Goal: Task Accomplishment & Management: Use online tool/utility

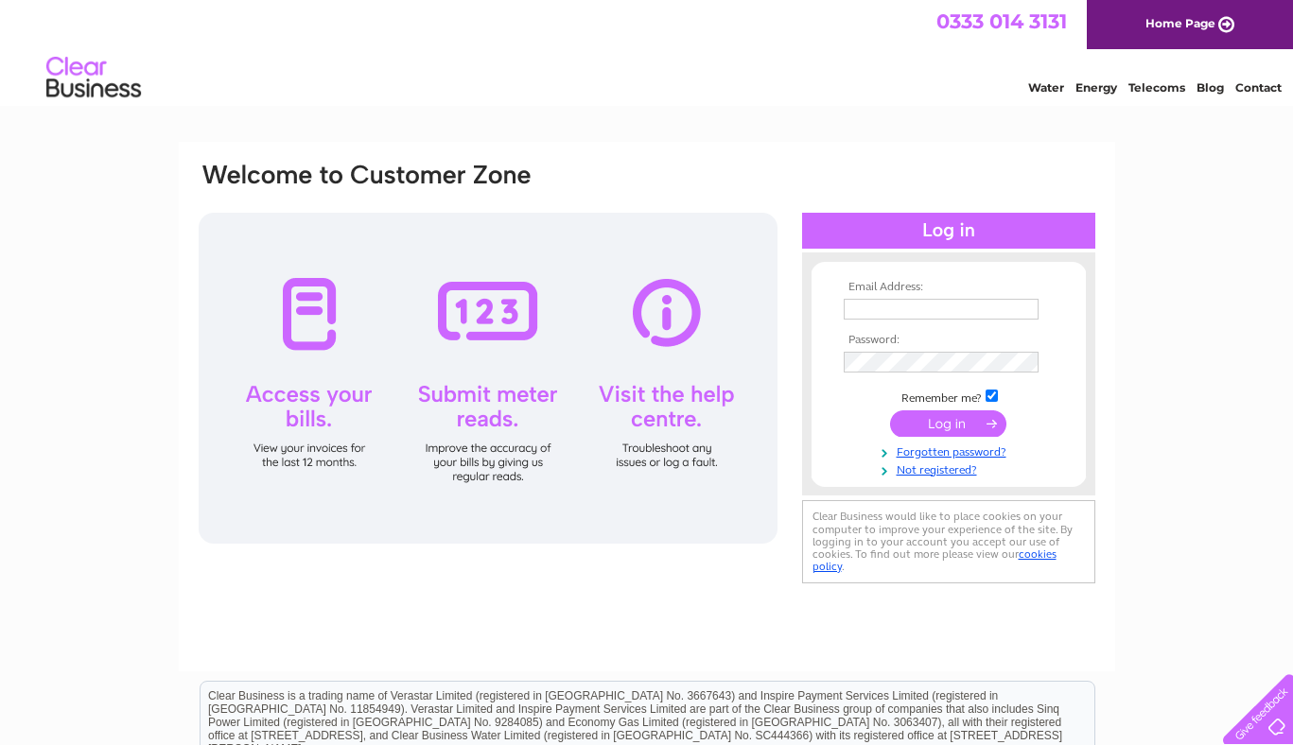
type input "belleandbayhairco@gmail.com"
click at [946, 431] on input "submit" at bounding box center [948, 423] width 116 height 26
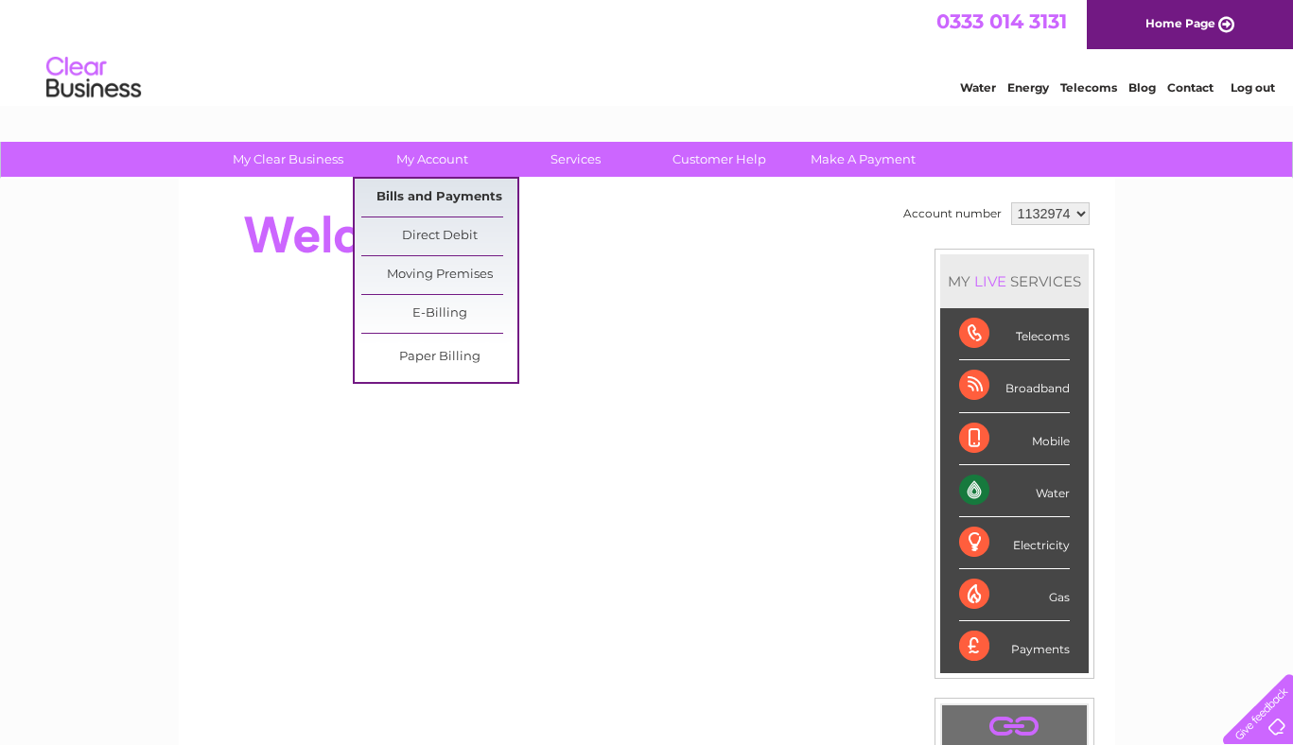
click at [460, 206] on link "Bills and Payments" at bounding box center [439, 198] width 156 height 38
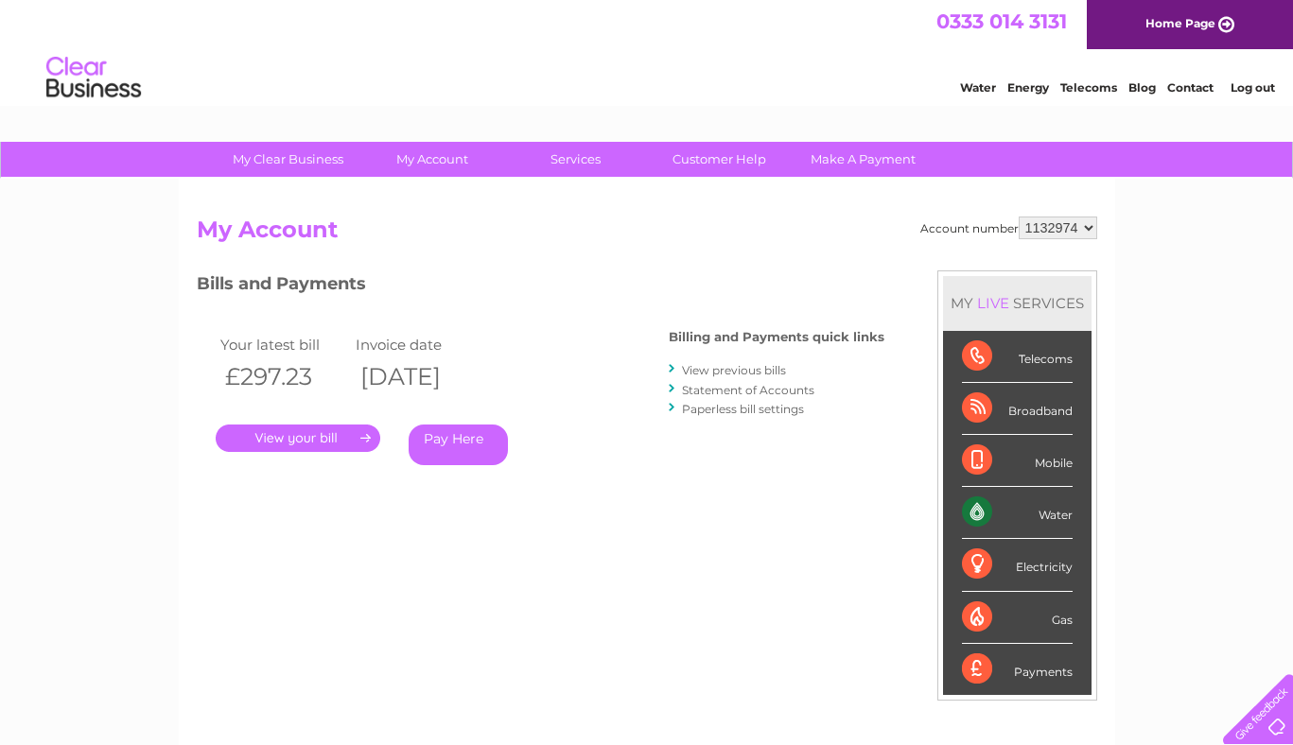
click at [723, 367] on link "View previous bills" at bounding box center [734, 370] width 104 height 14
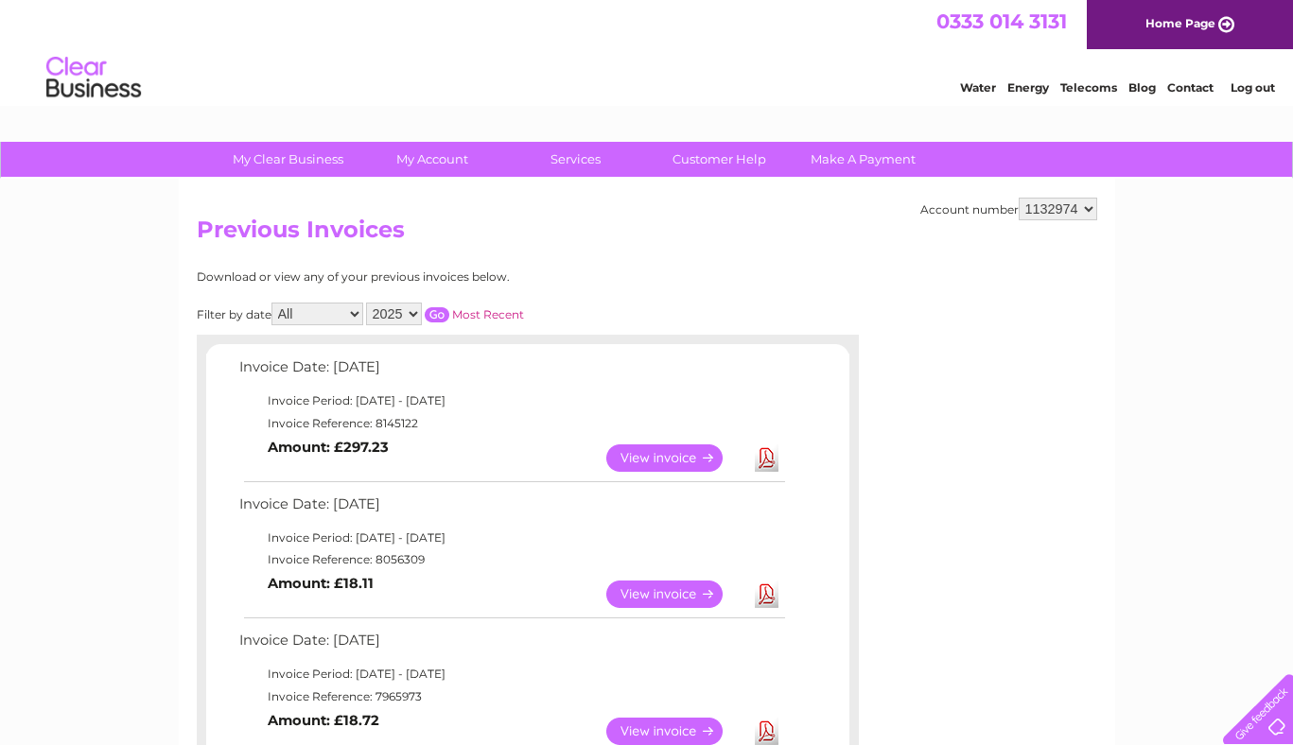
click at [627, 453] on link "View" at bounding box center [675, 458] width 139 height 27
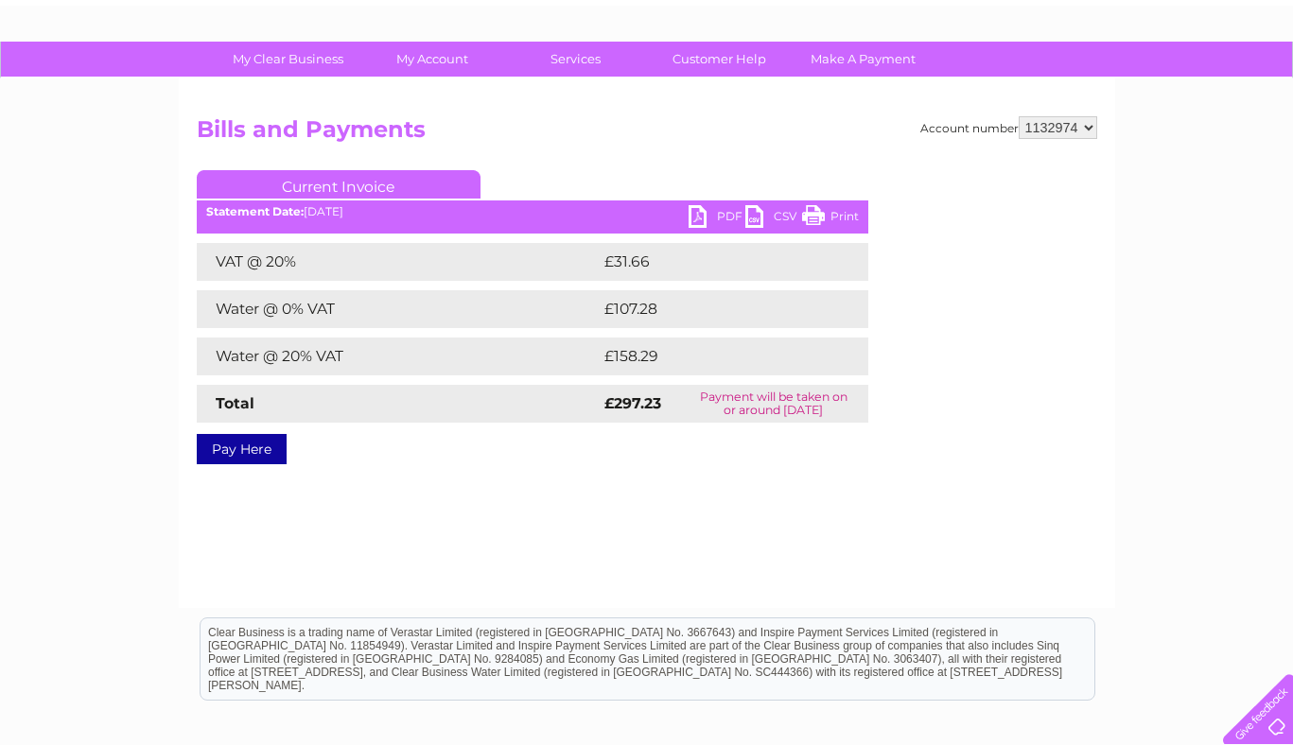
scroll to position [98, 0]
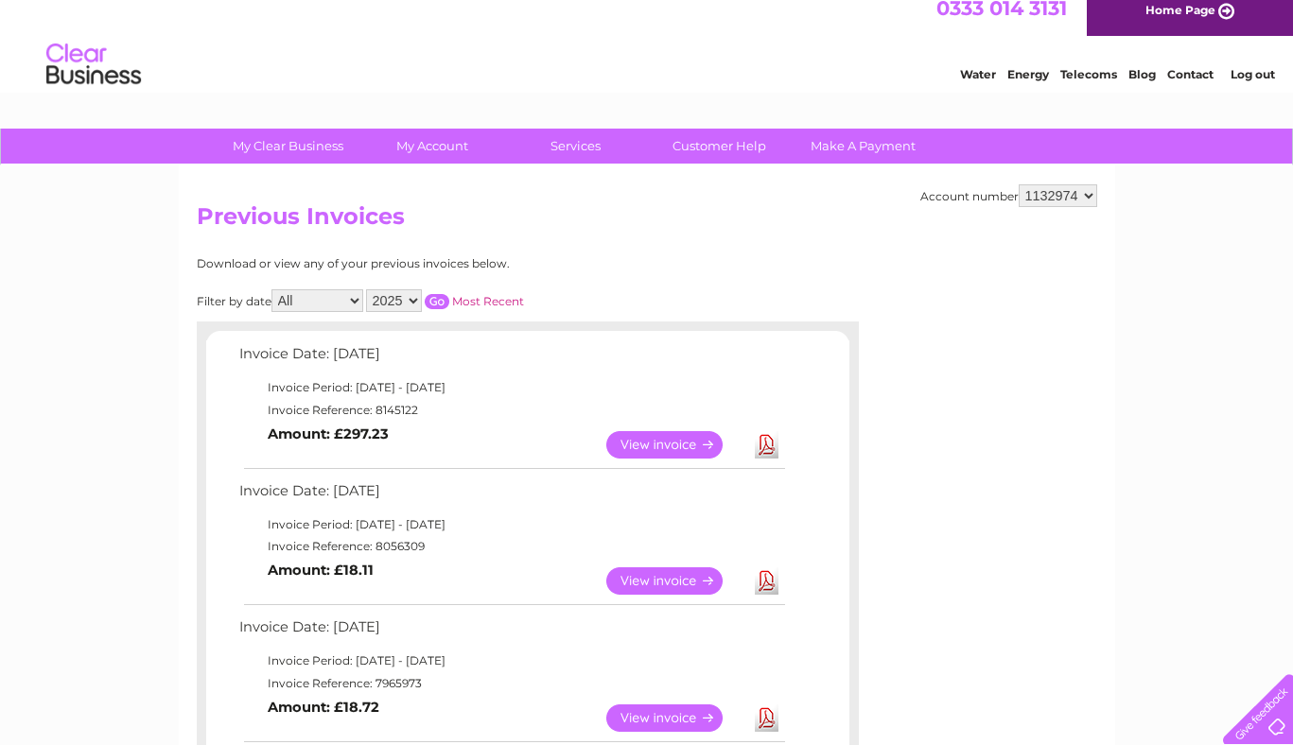
scroll to position [14, 0]
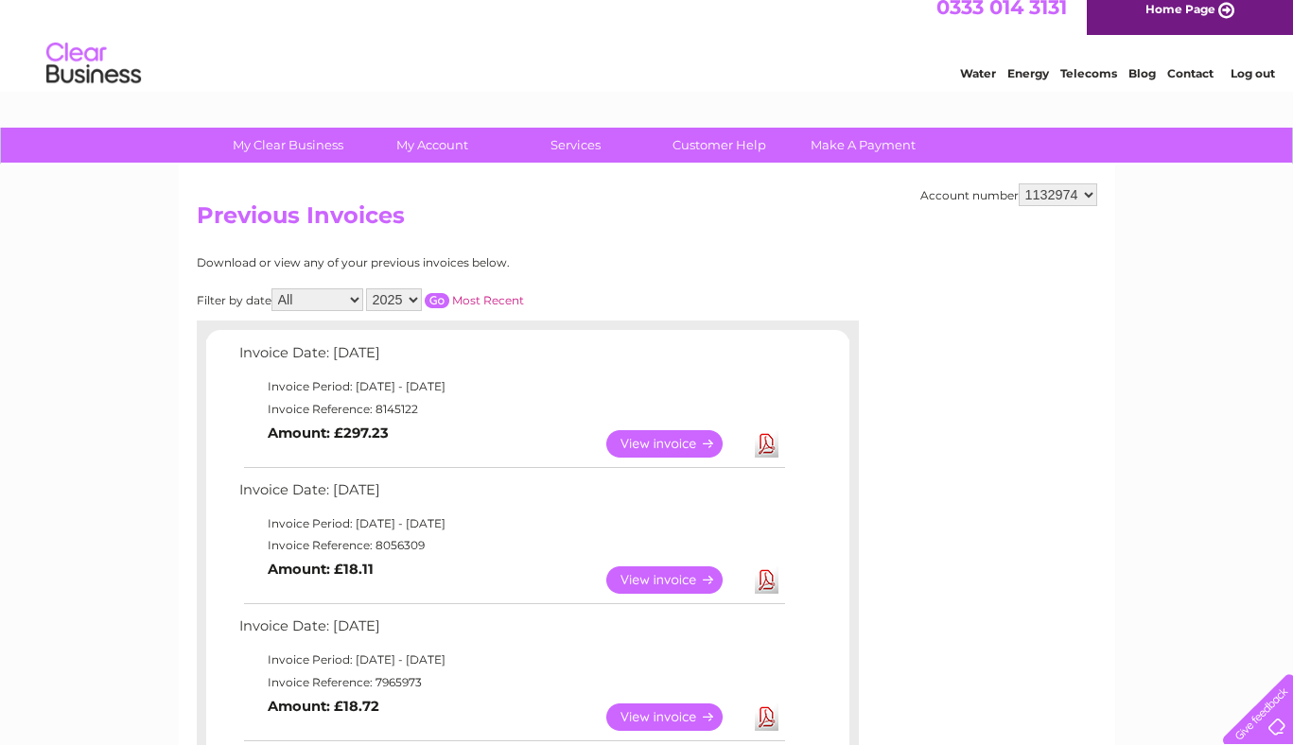
click at [696, 580] on link "View" at bounding box center [675, 580] width 139 height 27
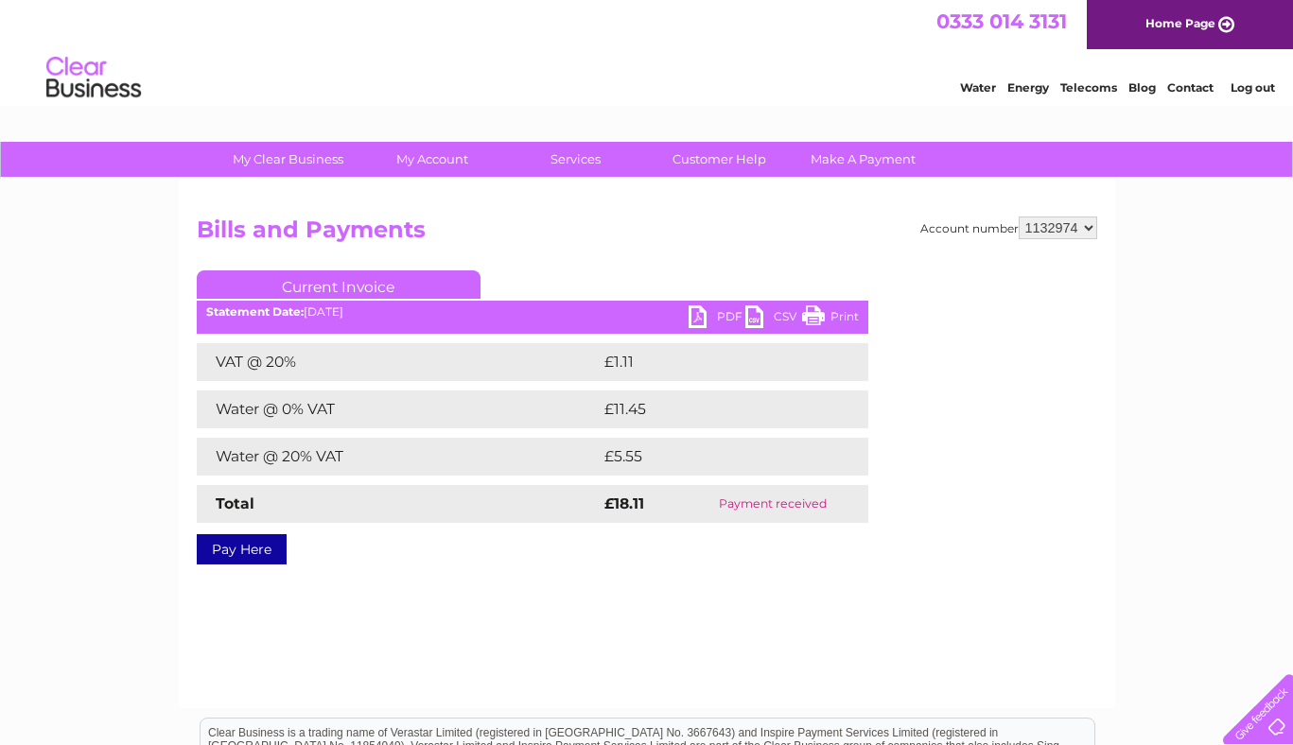
click at [695, 314] on link "PDF" at bounding box center [717, 318] width 57 height 27
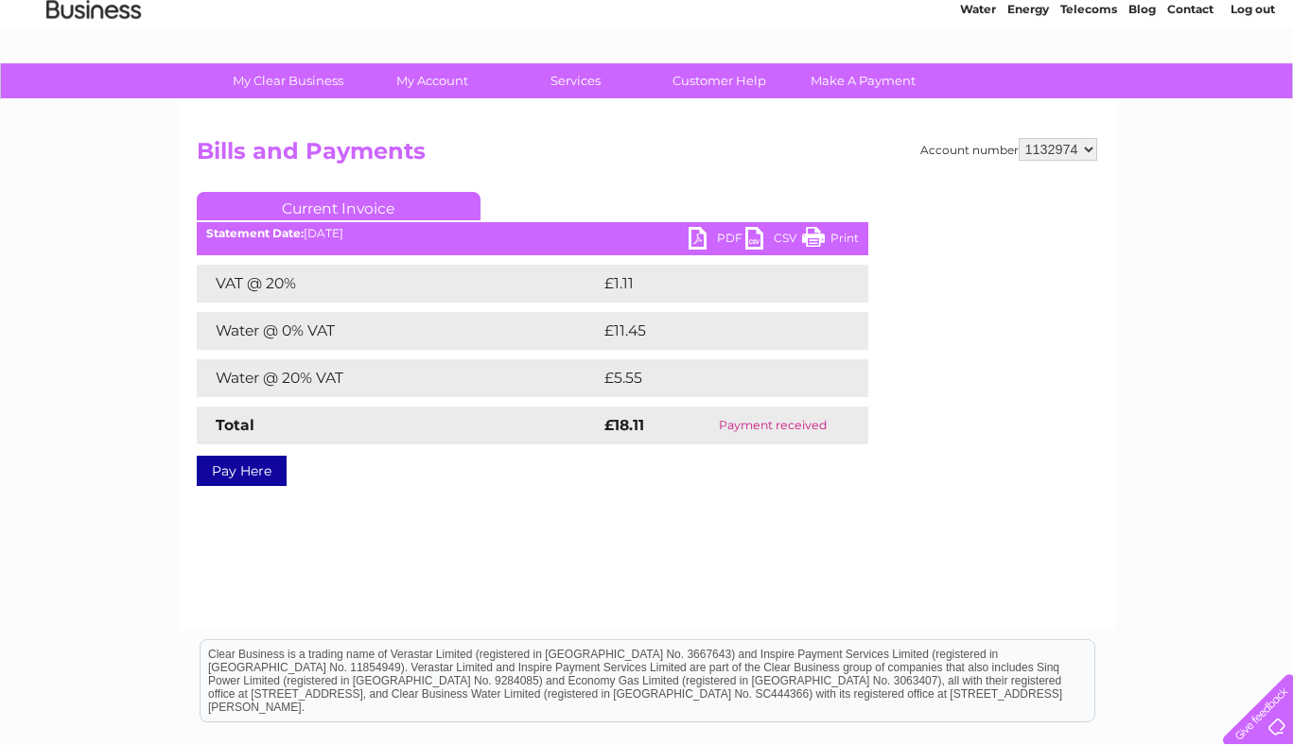
scroll to position [81, 0]
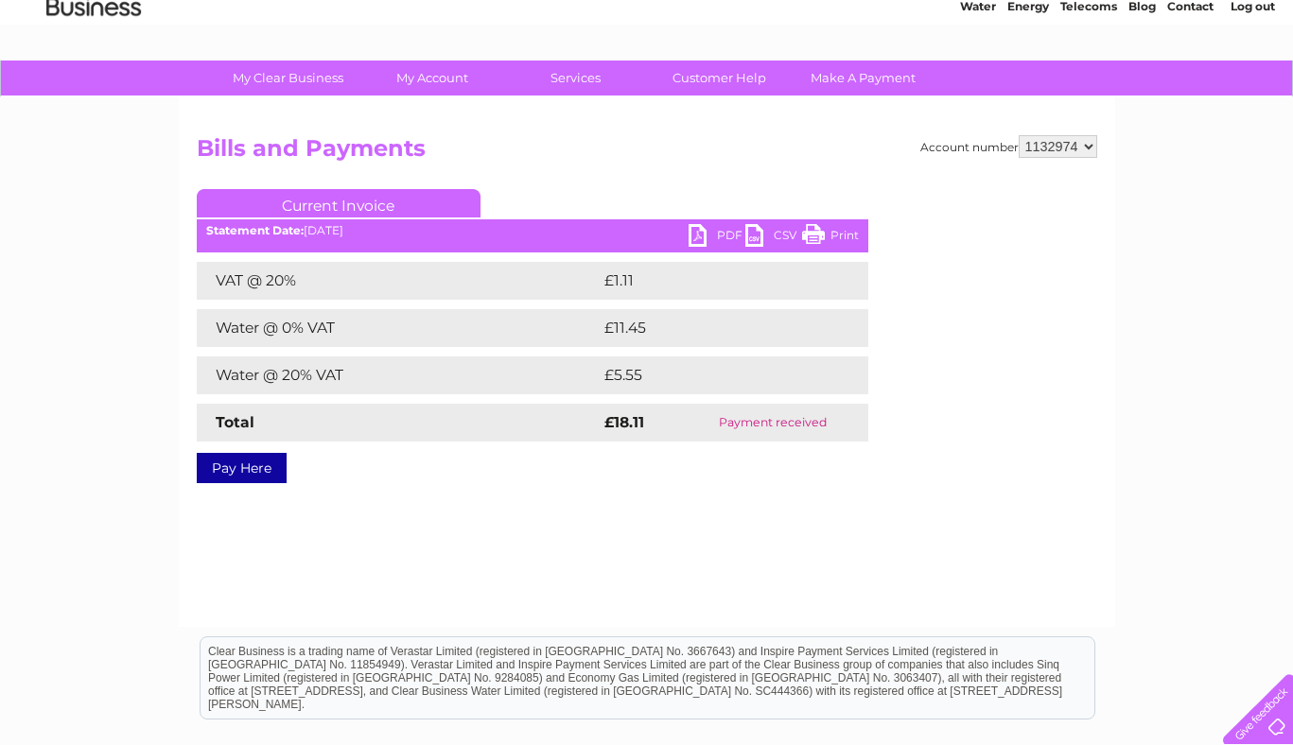
click at [845, 229] on link "Print" at bounding box center [830, 237] width 57 height 27
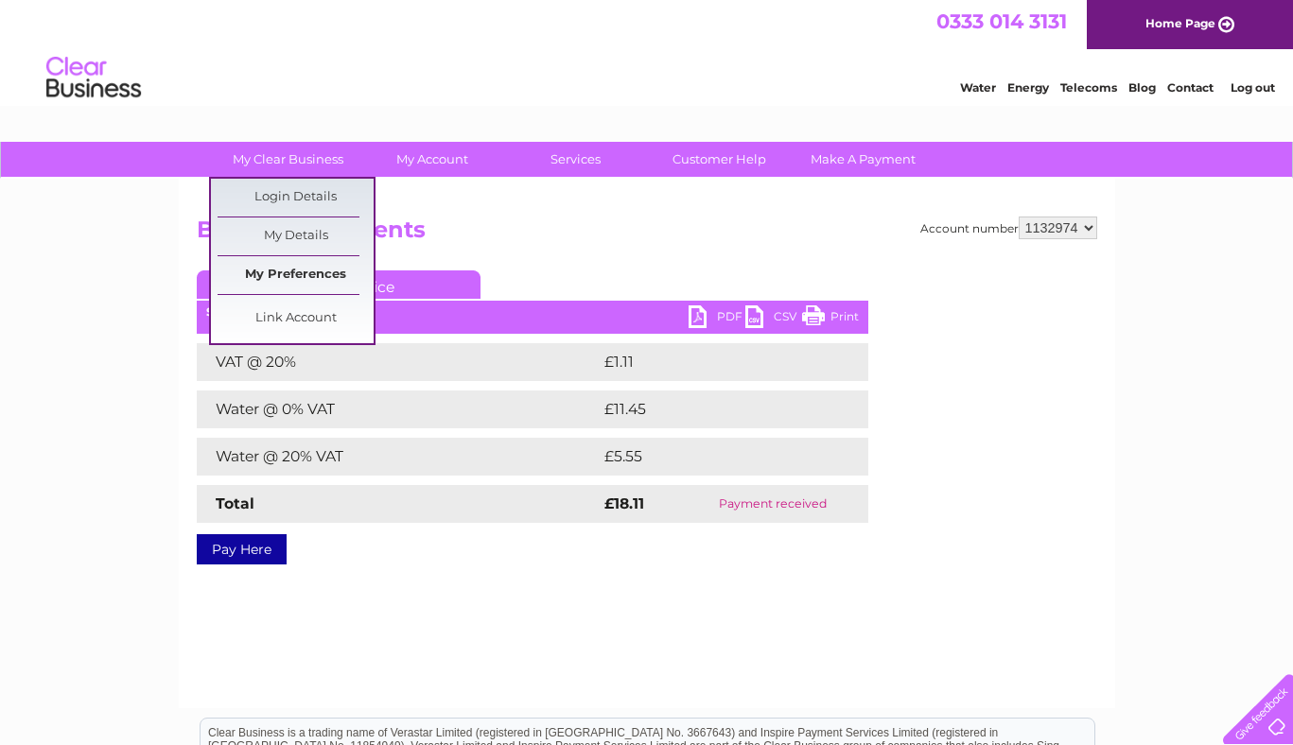
click at [292, 276] on link "My Preferences" at bounding box center [296, 275] width 156 height 38
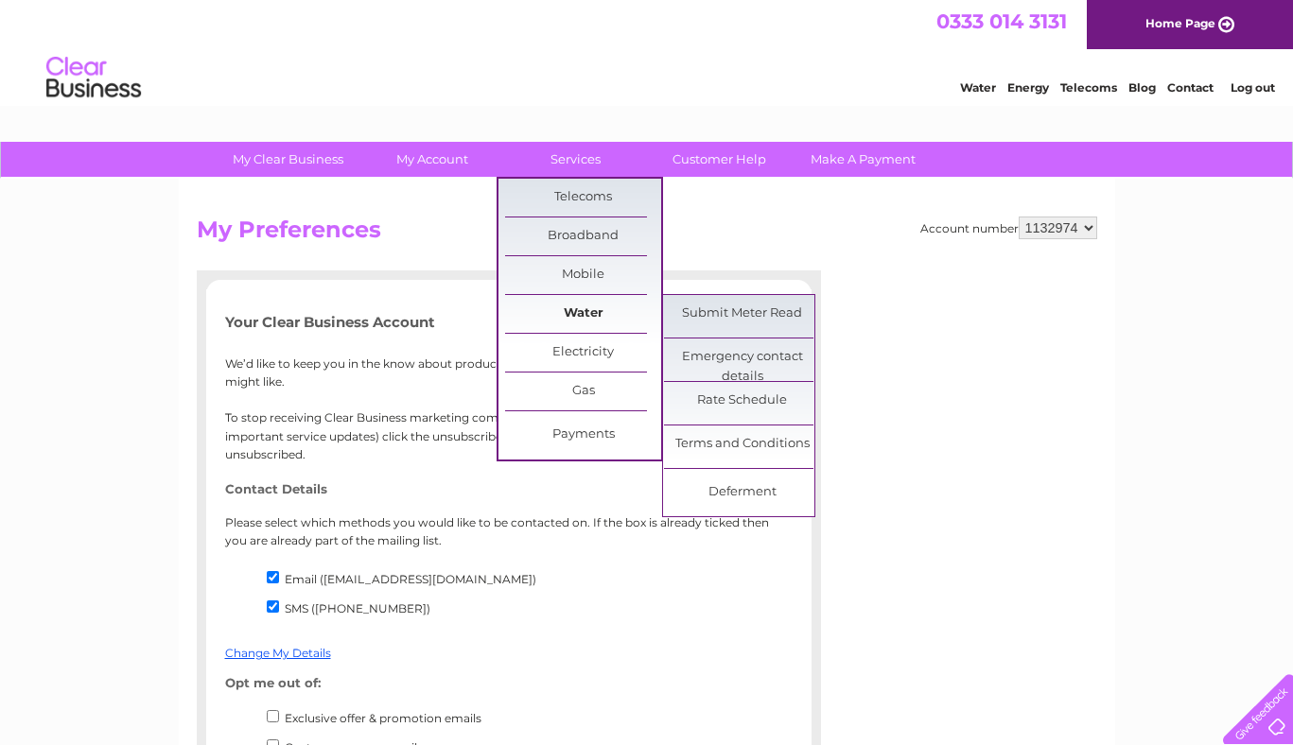
click at [574, 318] on link "Water" at bounding box center [583, 314] width 156 height 38
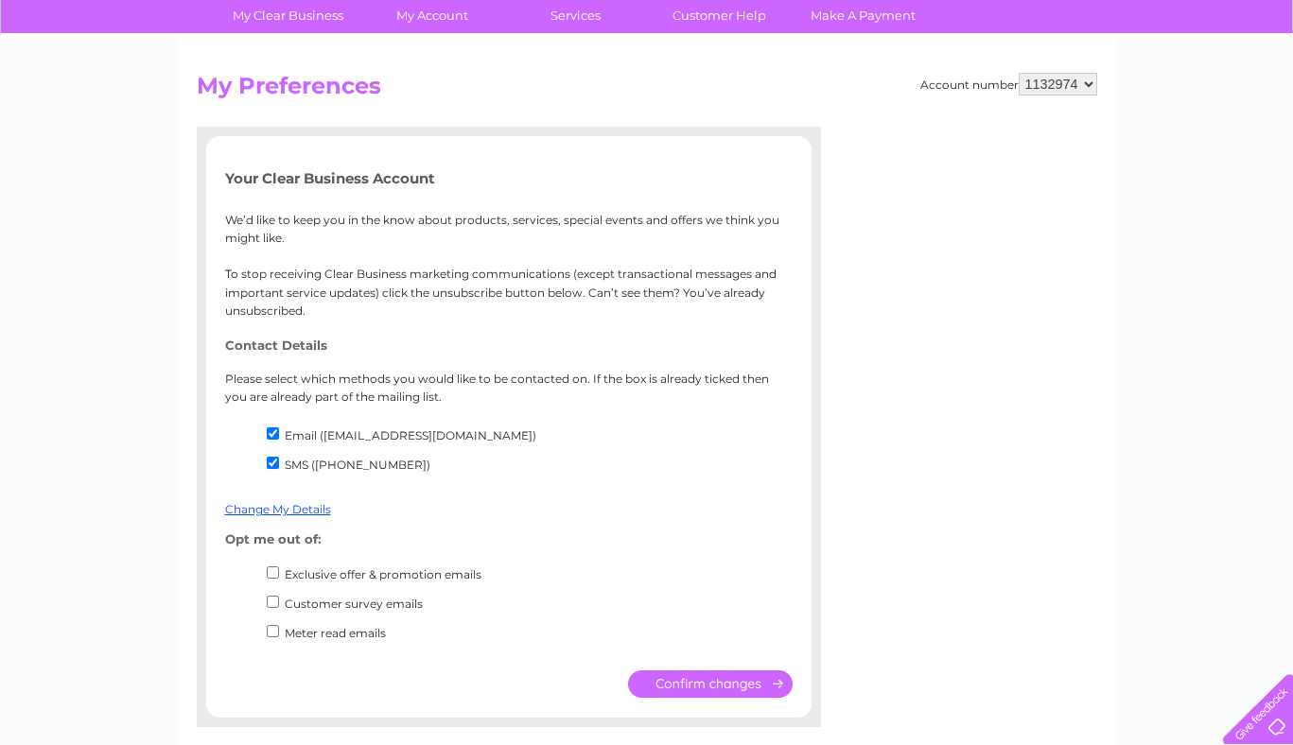
scroll to position [428, 0]
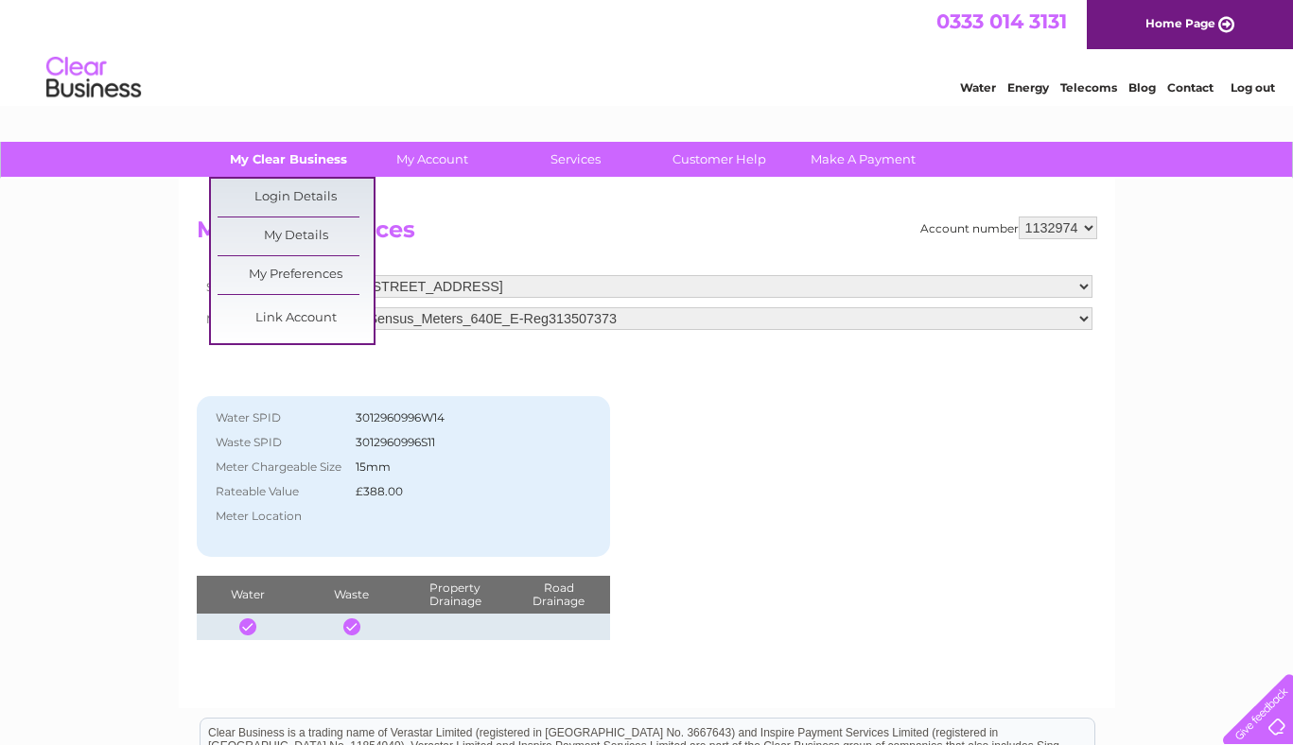
click at [310, 152] on link "My Clear Business" at bounding box center [288, 159] width 156 height 35
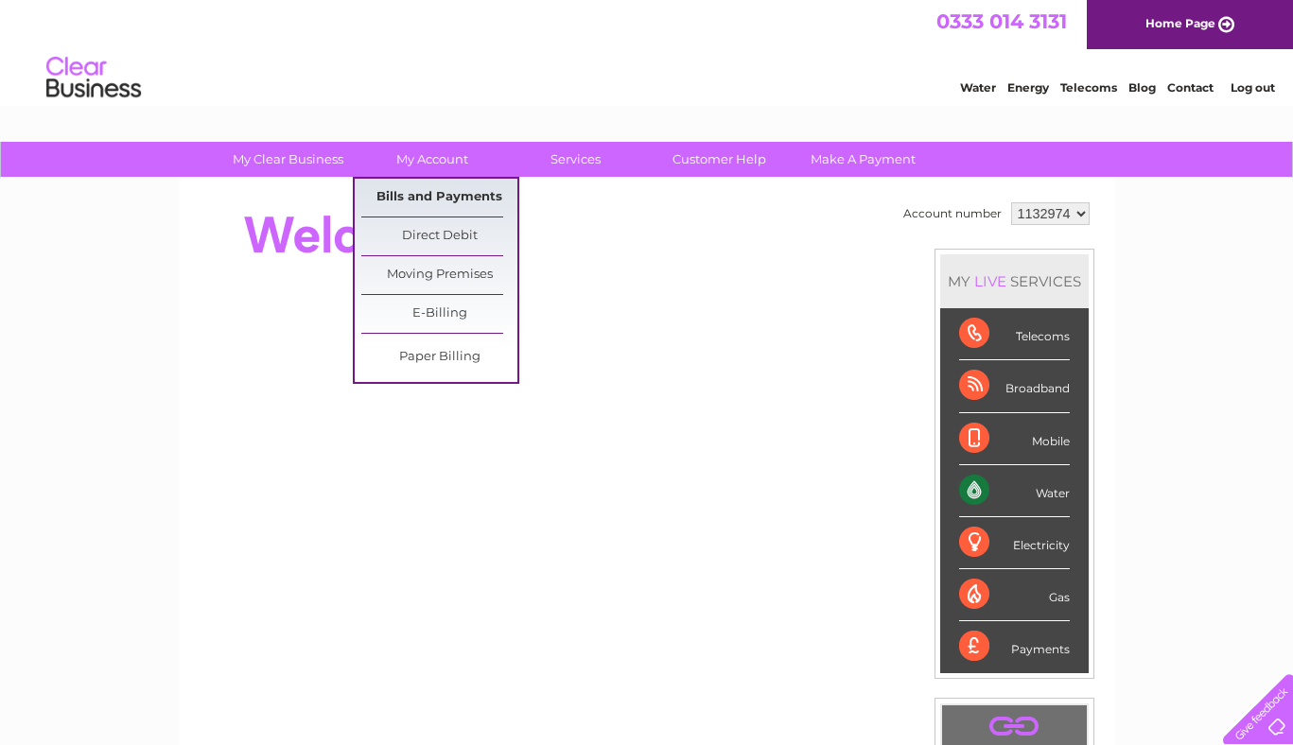
click at [431, 200] on link "Bills and Payments" at bounding box center [439, 198] width 156 height 38
click at [426, 189] on link "Bills and Payments" at bounding box center [439, 198] width 156 height 38
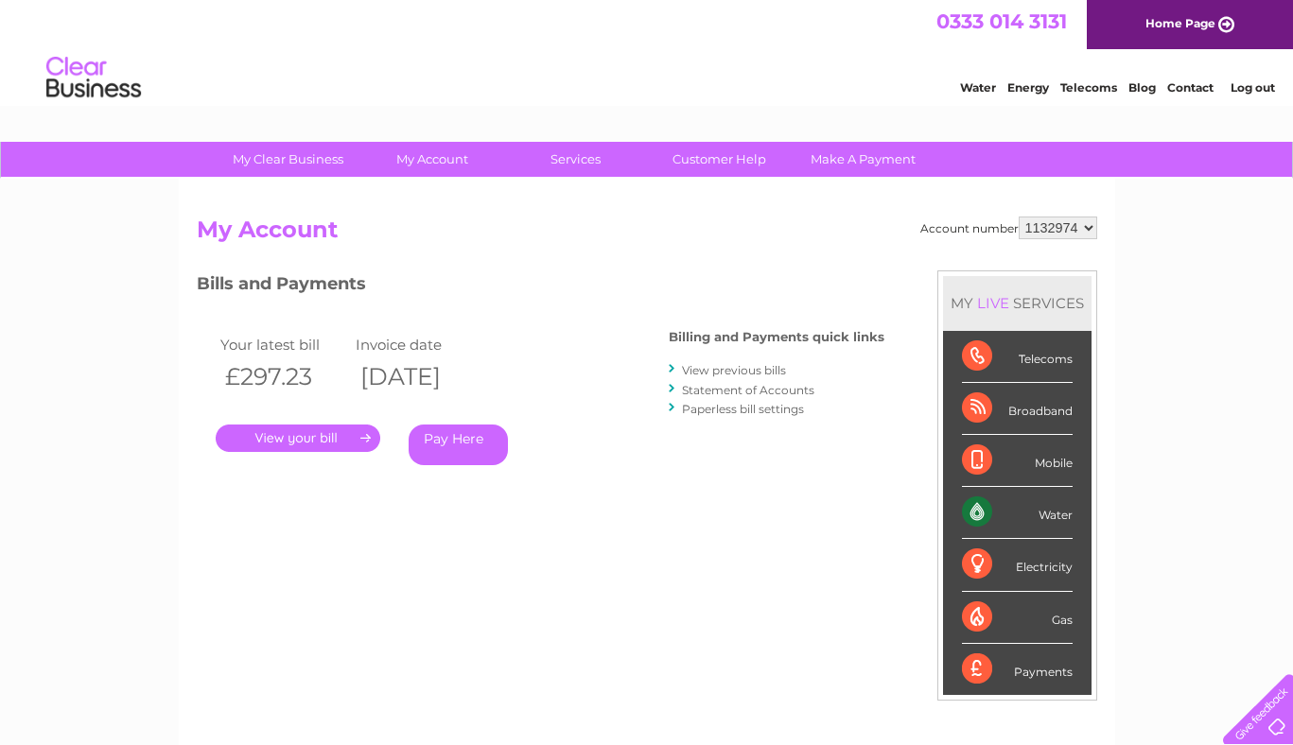
click at [726, 371] on link "View previous bills" at bounding box center [734, 370] width 104 height 14
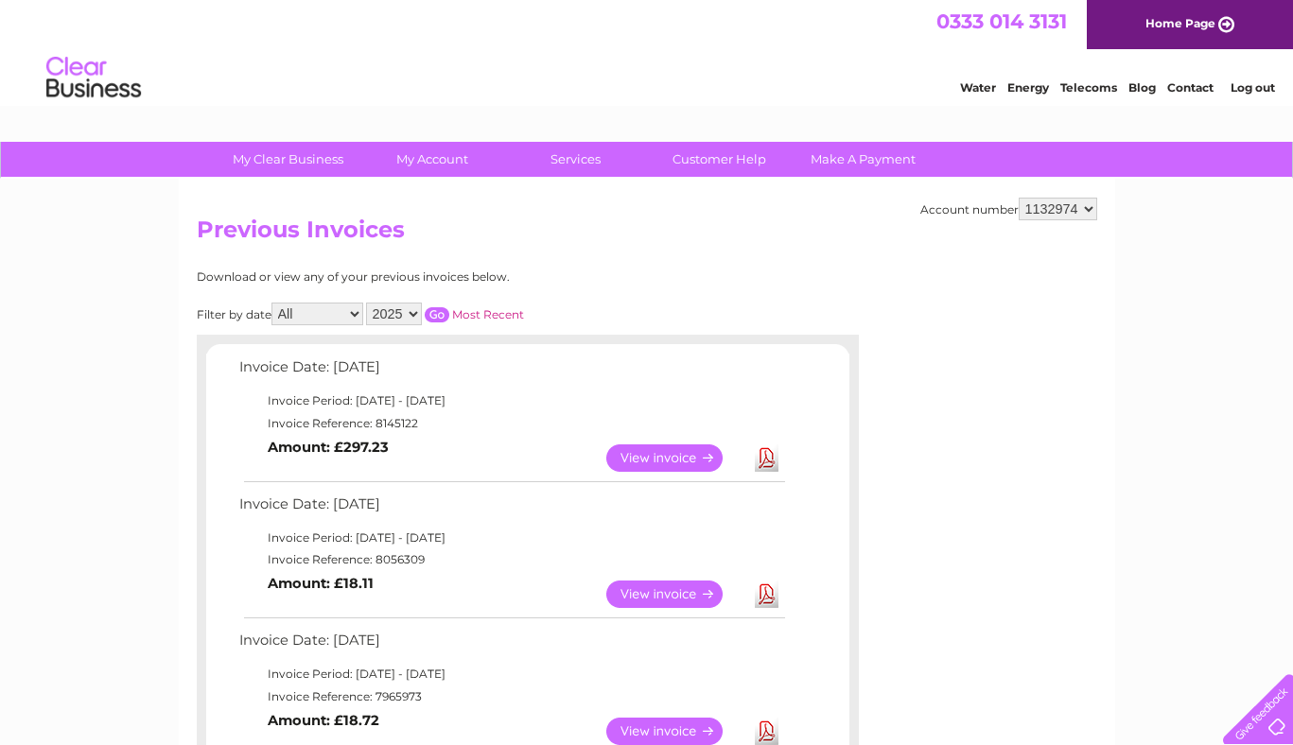
click at [1158, 16] on link "Home Page" at bounding box center [1190, 24] width 206 height 49
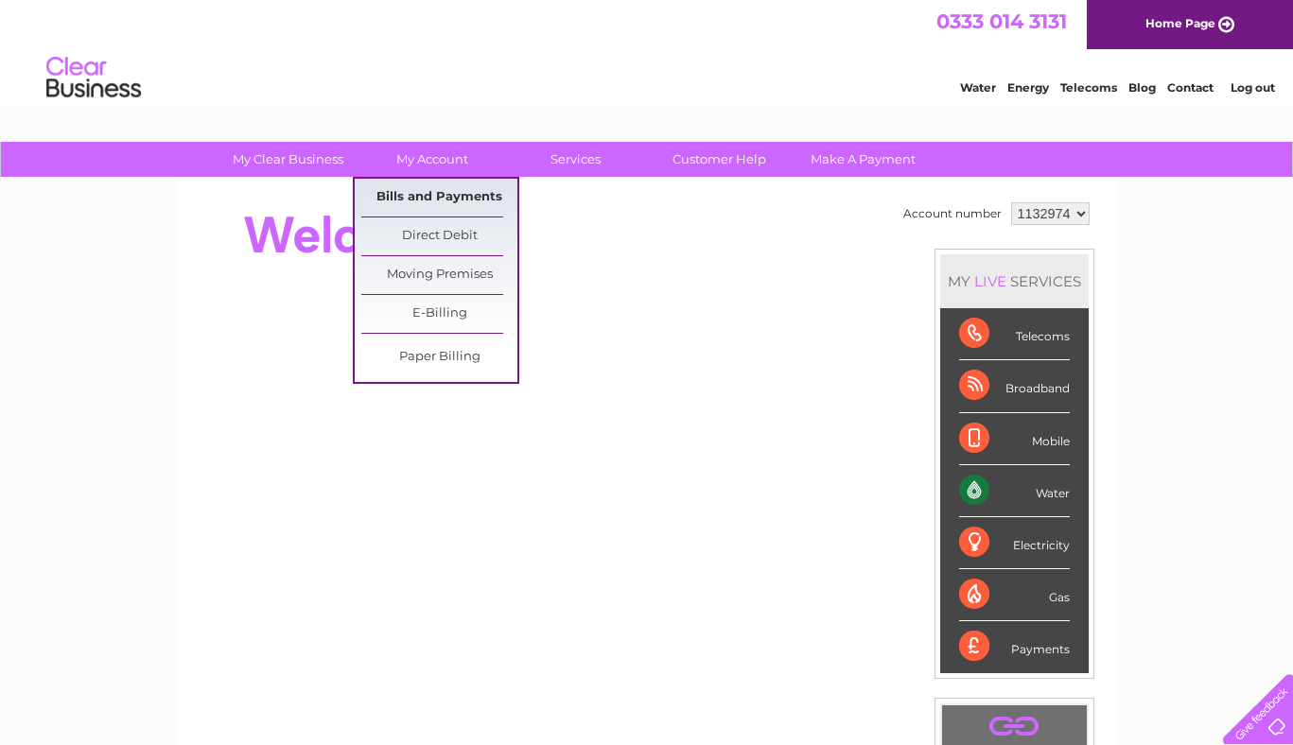
click at [443, 202] on link "Bills and Payments" at bounding box center [439, 198] width 156 height 38
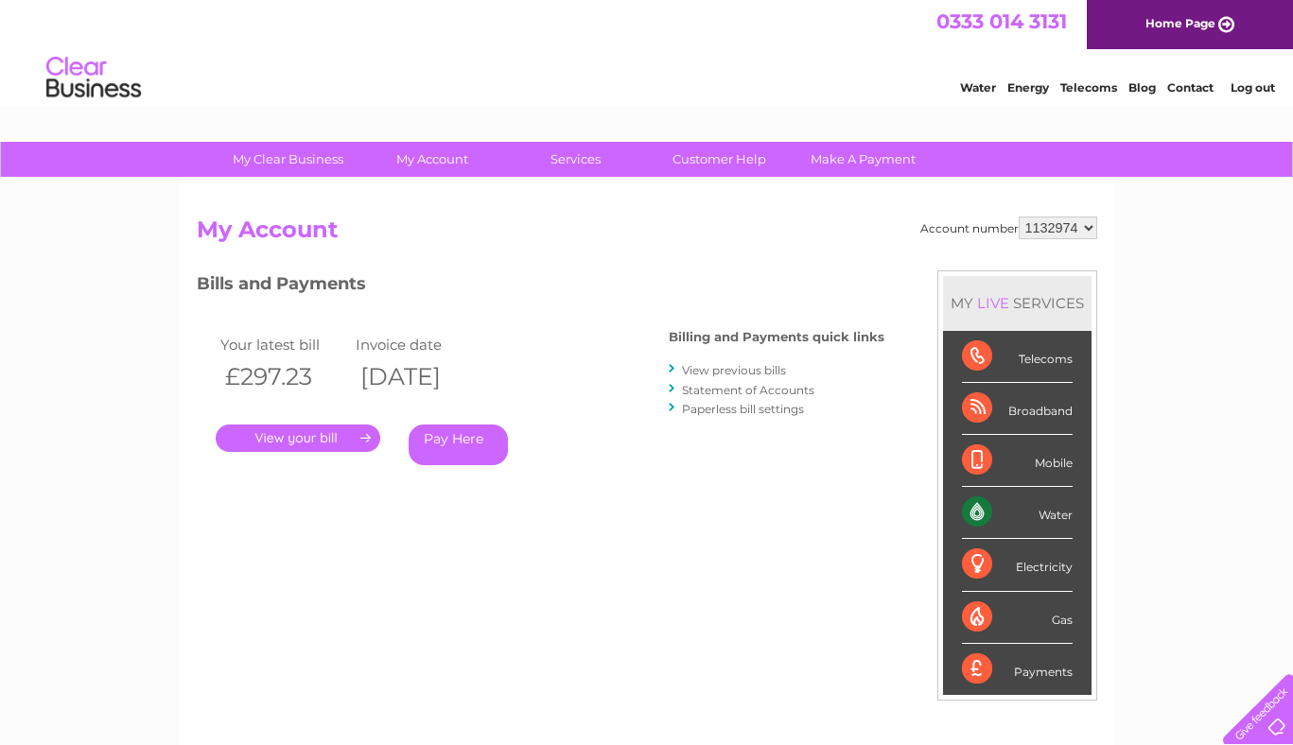
click at [321, 440] on link "." at bounding box center [298, 438] width 165 height 27
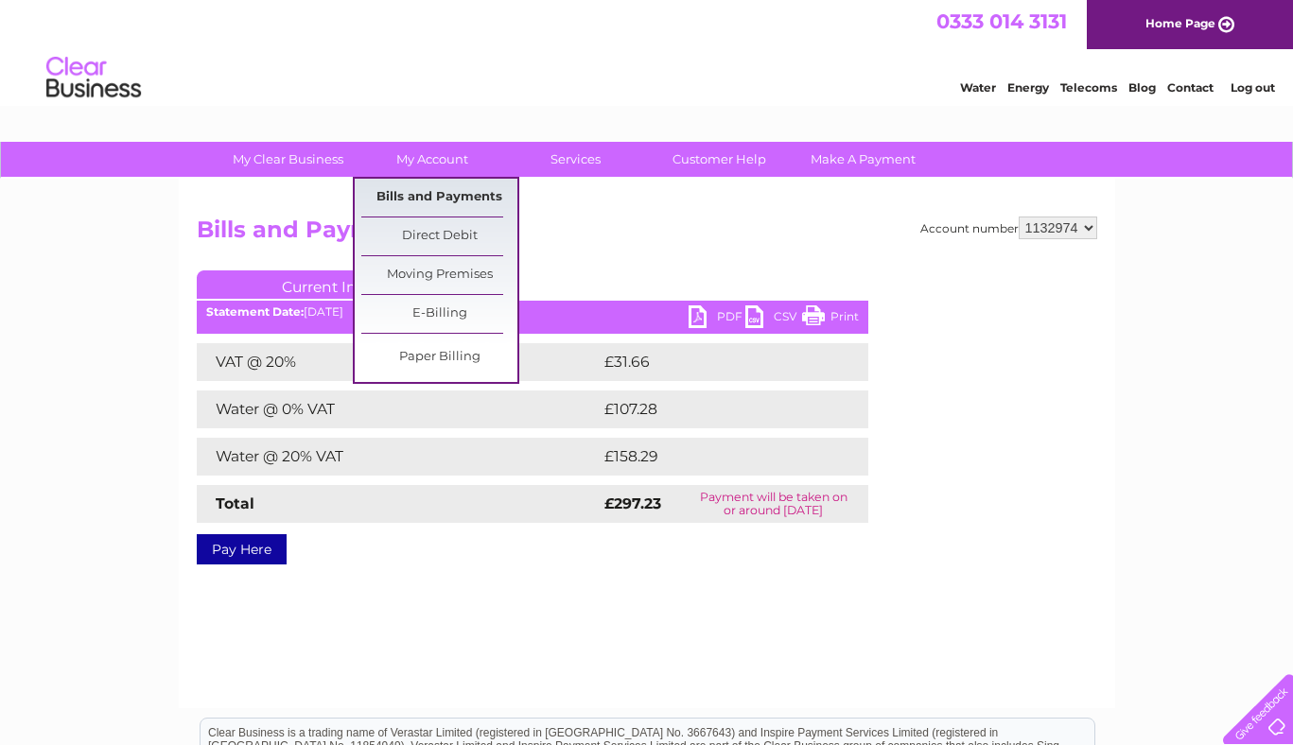
click at [451, 207] on link "Bills and Payments" at bounding box center [439, 198] width 156 height 38
click at [431, 243] on link "Direct Debit" at bounding box center [439, 237] width 156 height 38
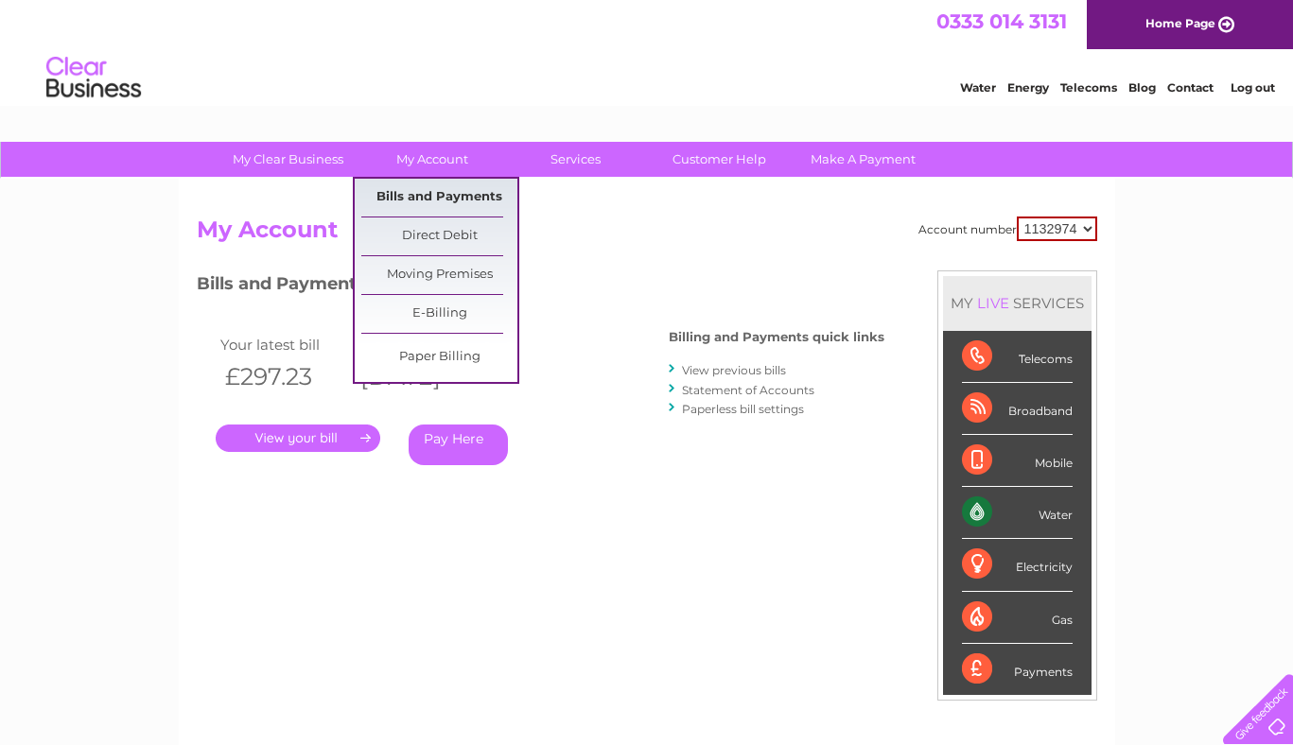
click at [432, 201] on link "Bills and Payments" at bounding box center [439, 198] width 156 height 38
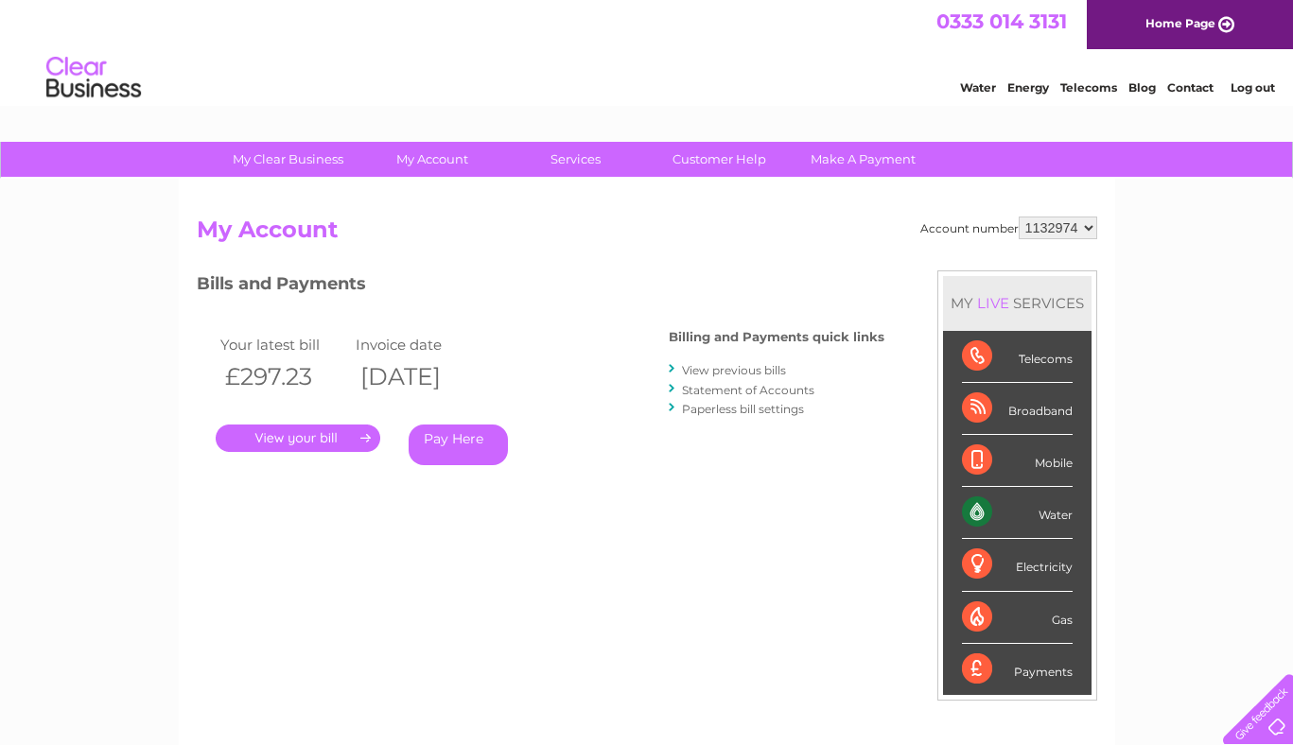
click at [757, 364] on link "View previous bills" at bounding box center [734, 370] width 104 height 14
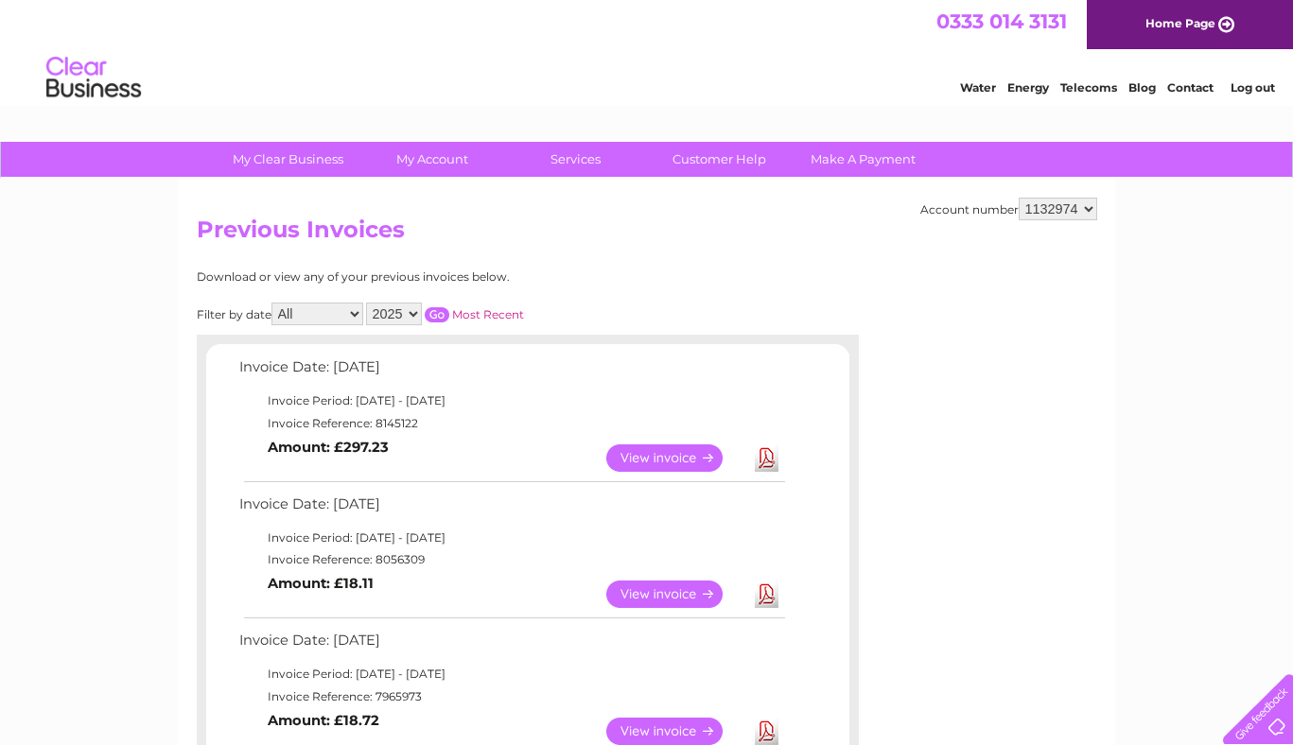
click at [671, 462] on link "View" at bounding box center [675, 458] width 139 height 27
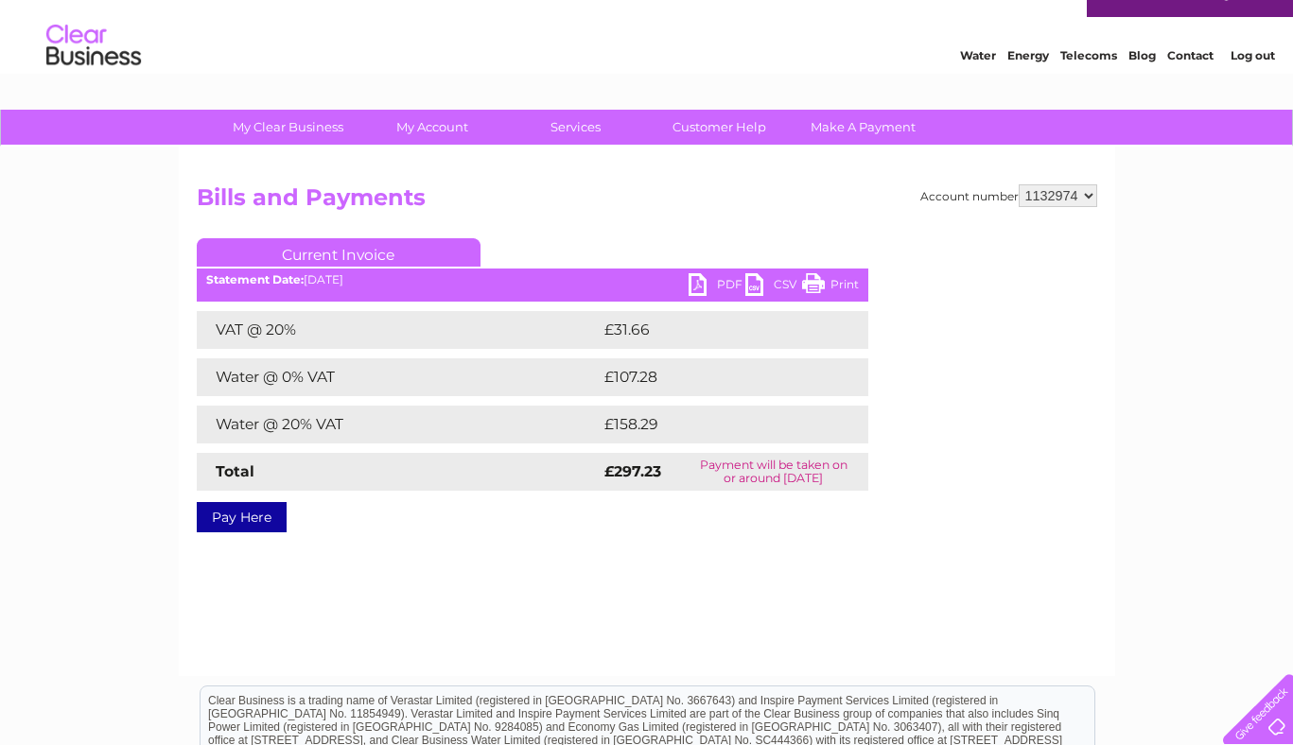
scroll to position [44, 0]
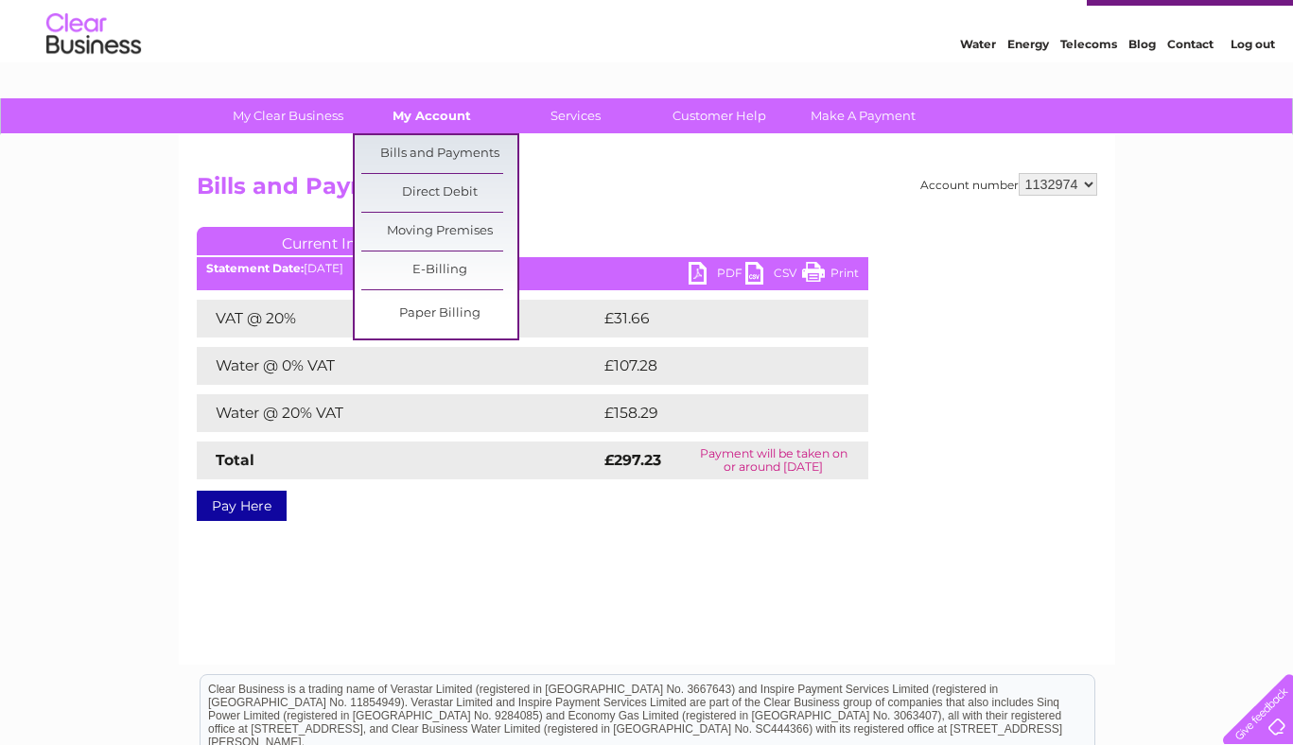
click at [411, 117] on link "My Account" at bounding box center [432, 115] width 156 height 35
click at [414, 162] on link "Bills and Payments" at bounding box center [439, 154] width 156 height 38
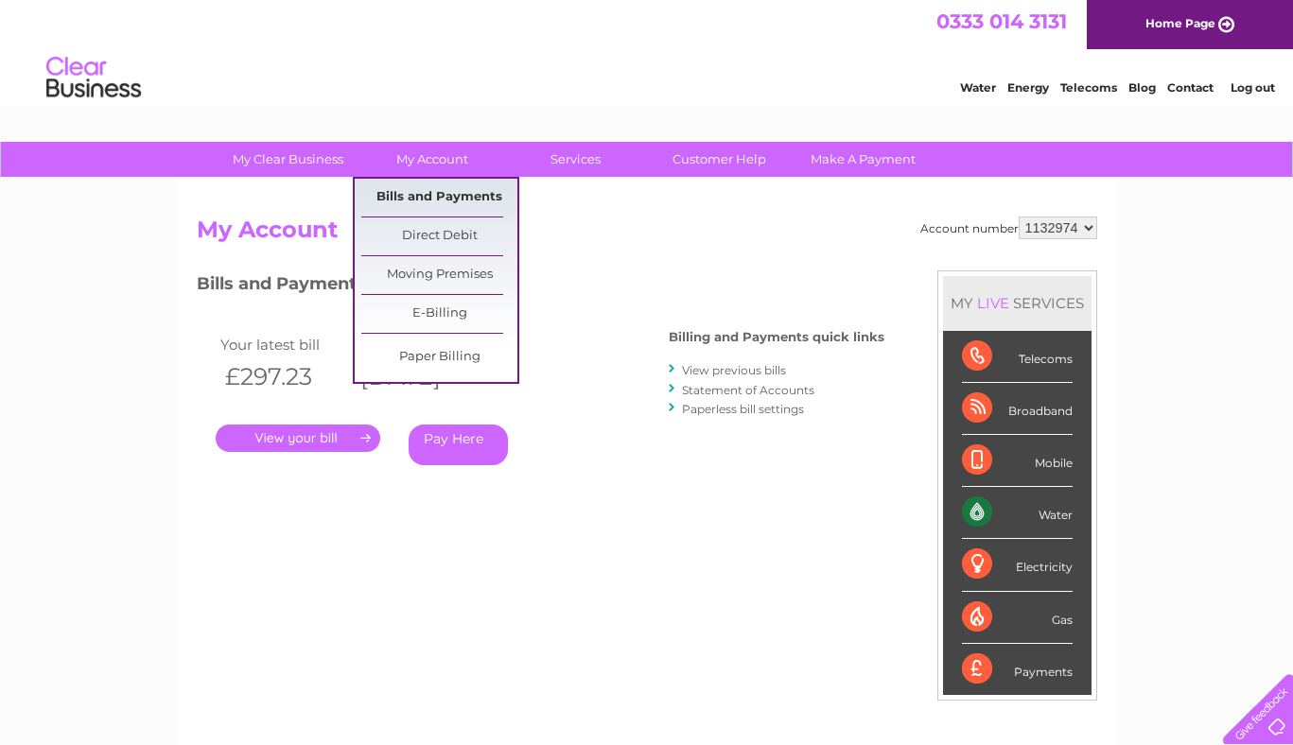
click at [406, 200] on link "Bills and Payments" at bounding box center [439, 198] width 156 height 38
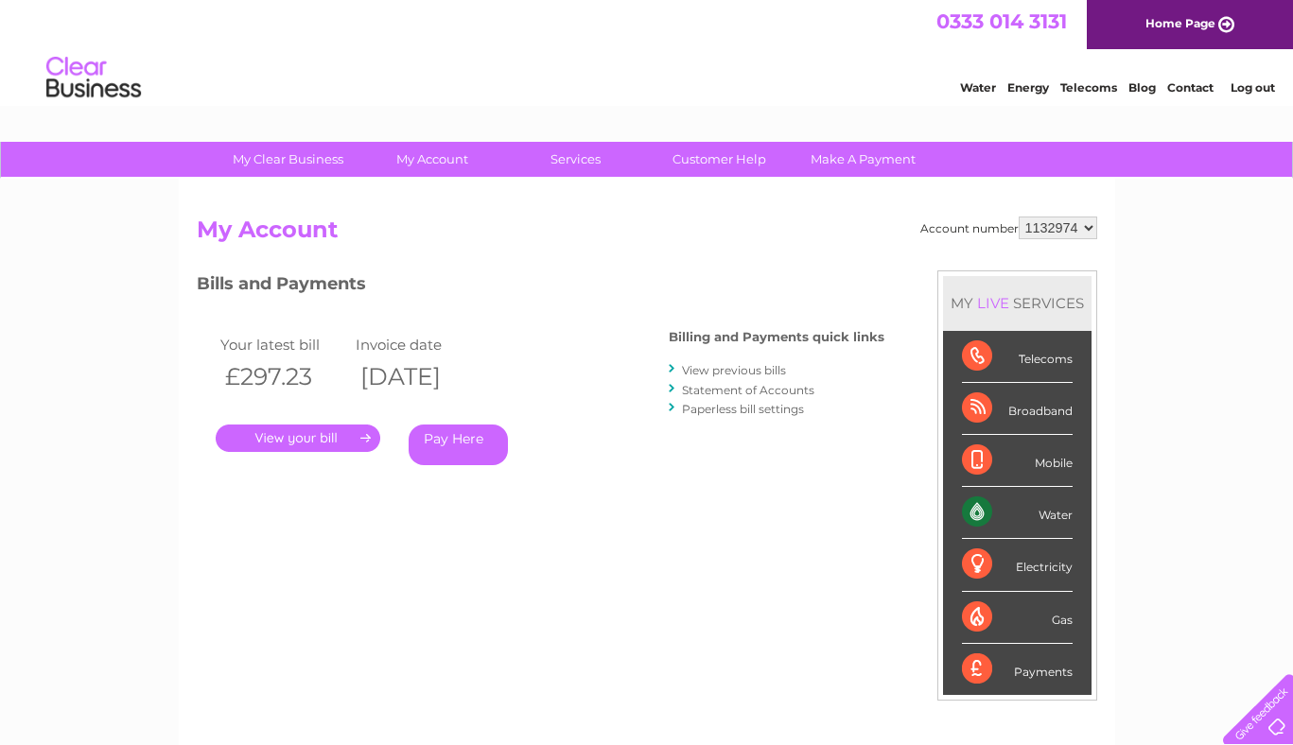
scroll to position [41, 0]
click at [695, 375] on link "View previous bills" at bounding box center [734, 370] width 104 height 14
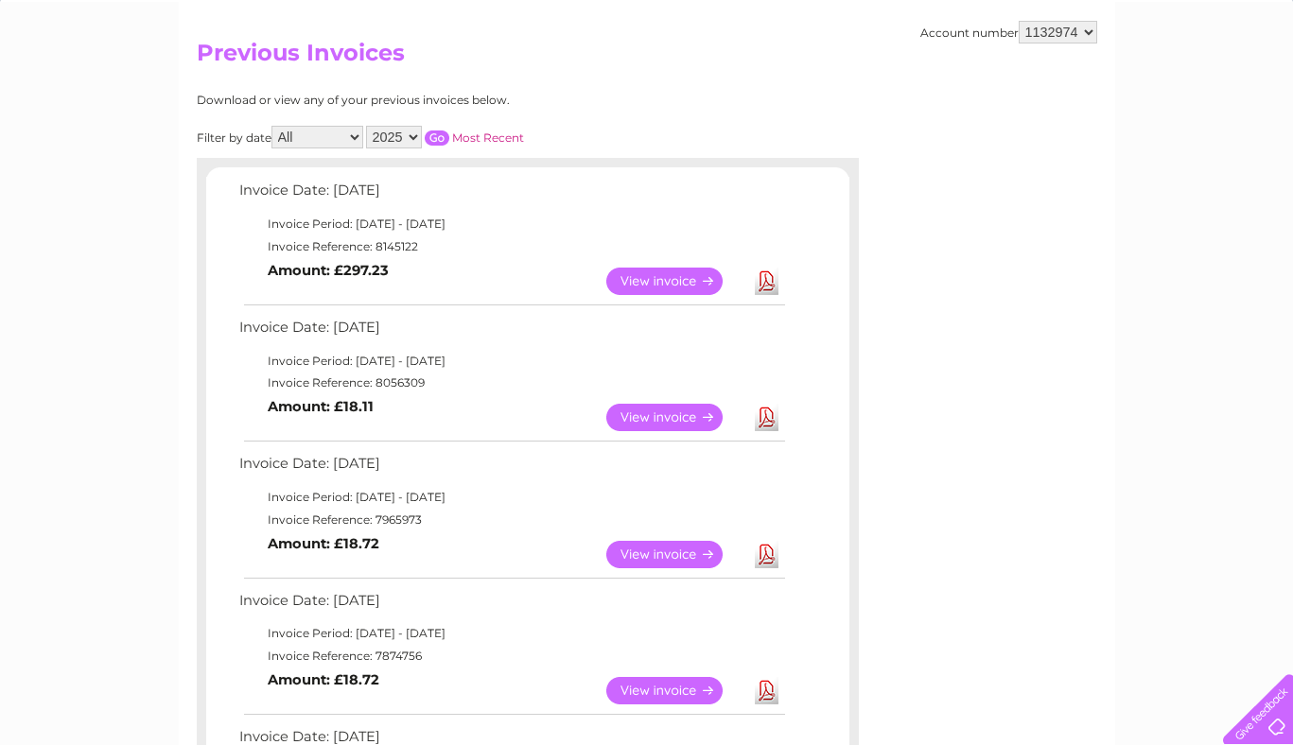
scroll to position [179, 0]
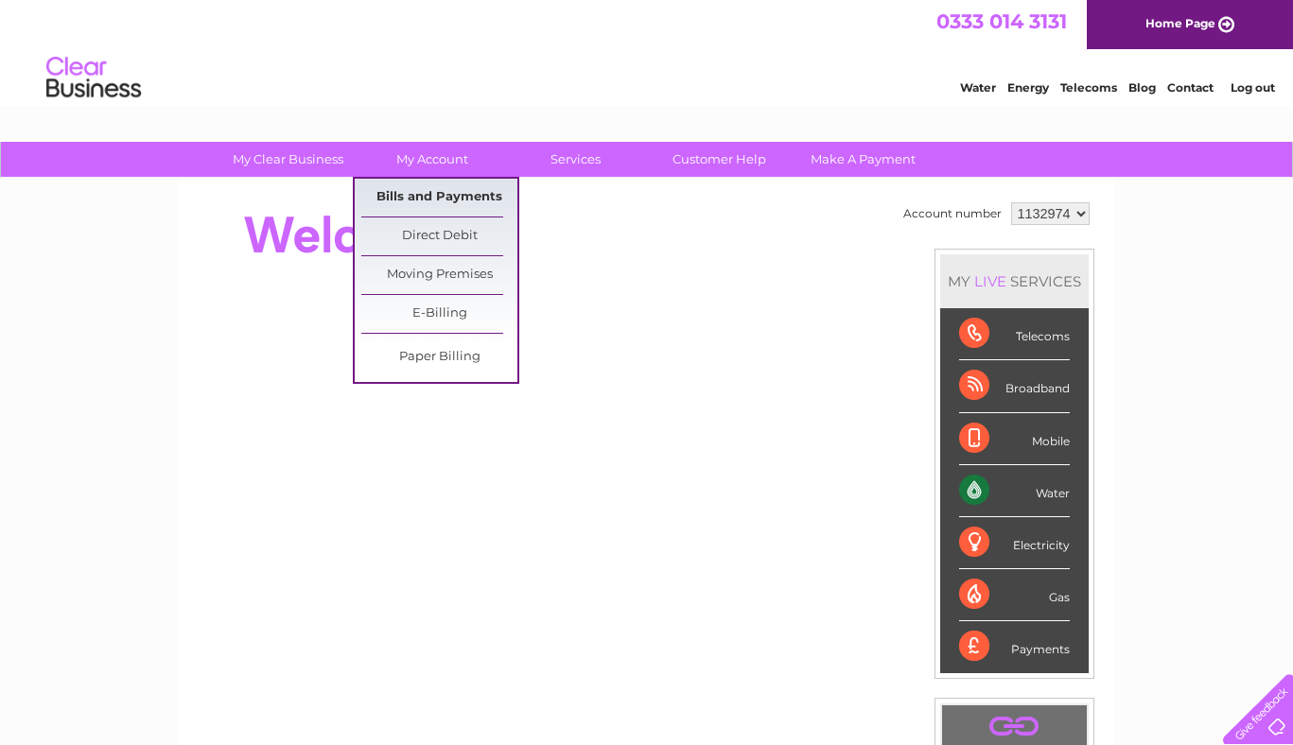
click at [418, 206] on link "Bills and Payments" at bounding box center [439, 198] width 156 height 38
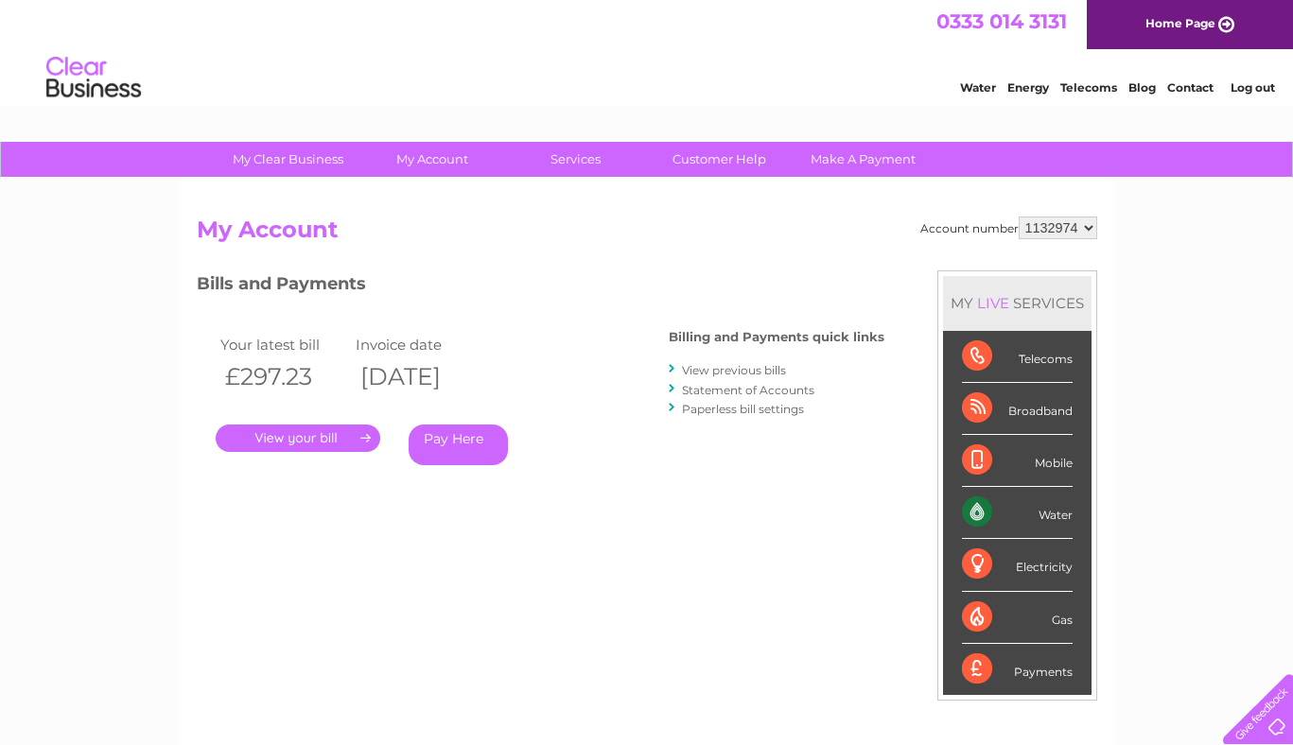
click at [287, 445] on link "." at bounding box center [298, 438] width 165 height 27
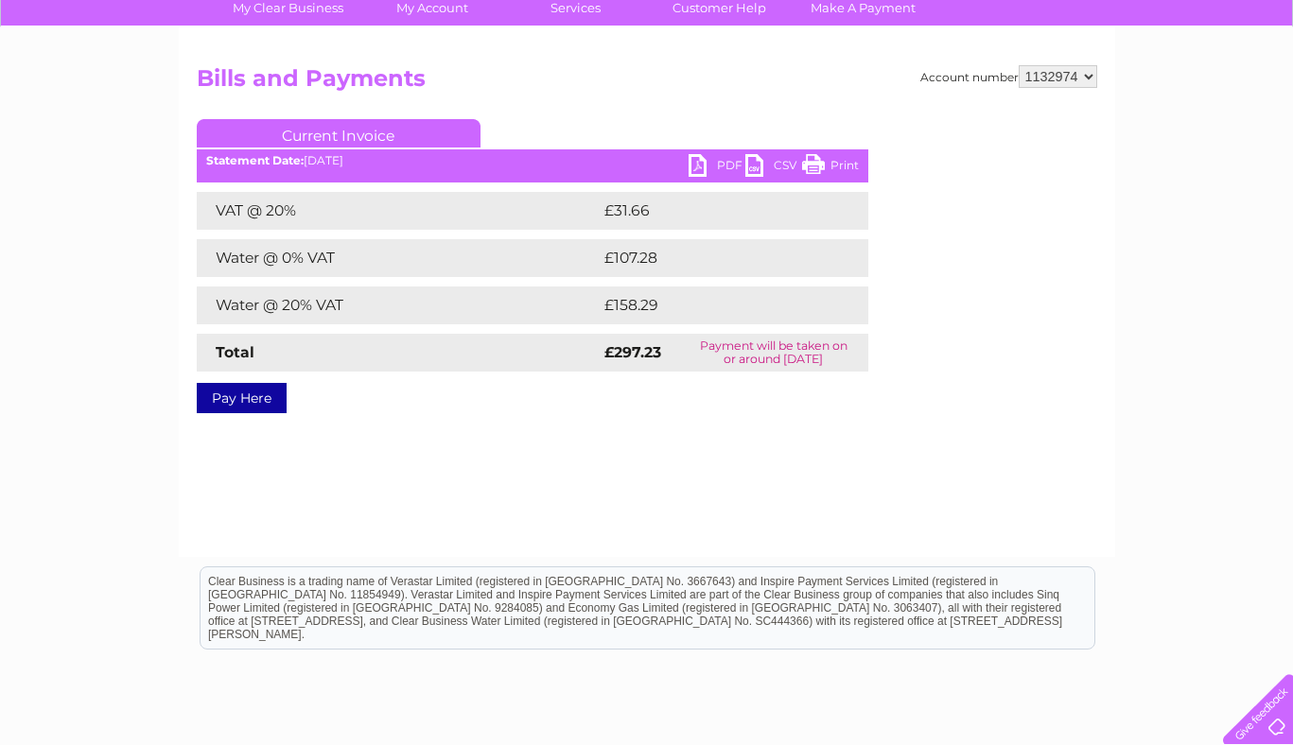
scroll to position [166, 0]
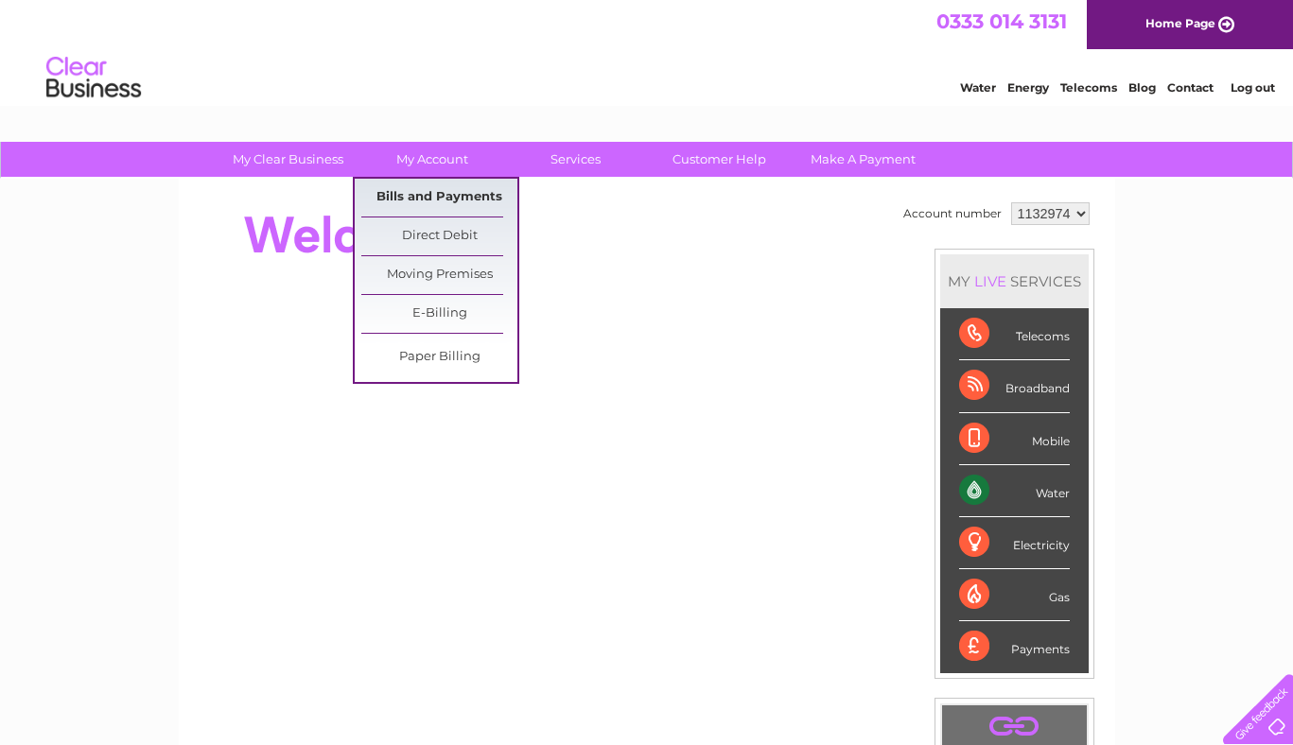
click at [385, 204] on link "Bills and Payments" at bounding box center [439, 198] width 156 height 38
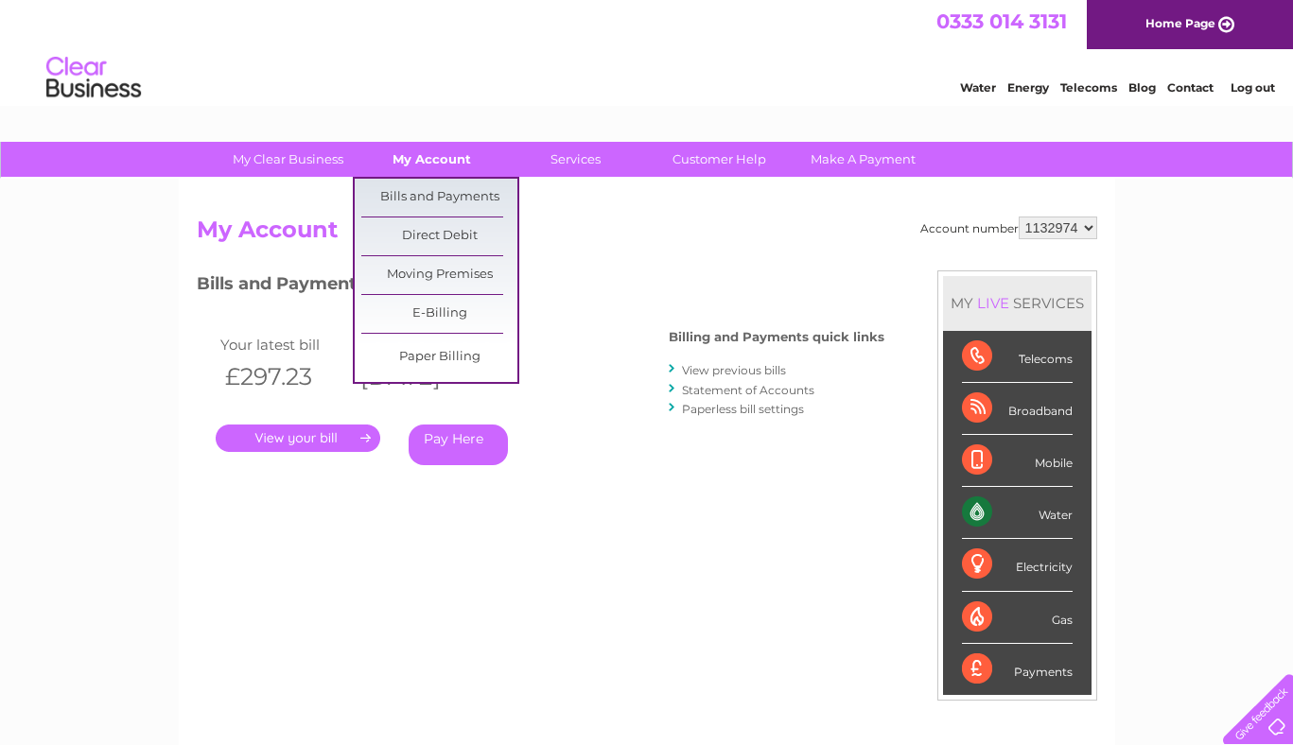
click at [440, 171] on link "My Account" at bounding box center [432, 159] width 156 height 35
click at [441, 200] on link "Bills and Payments" at bounding box center [439, 198] width 156 height 38
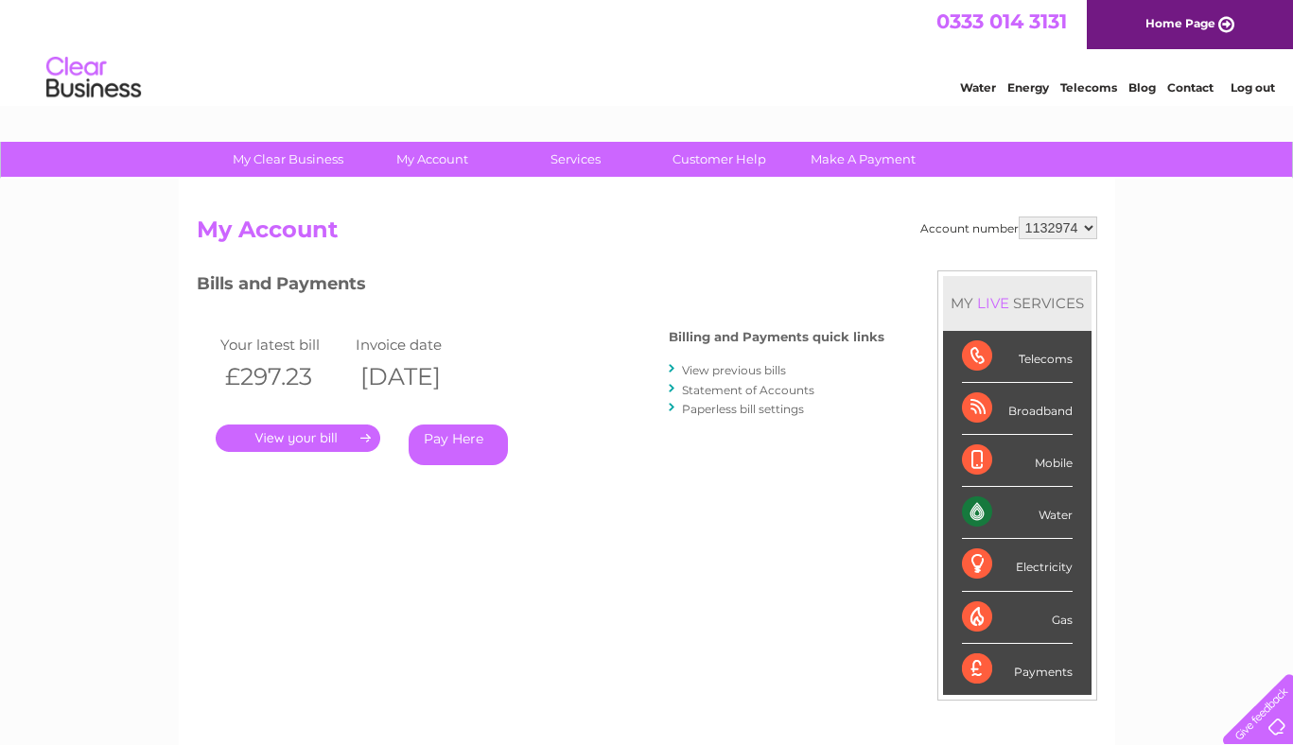
click at [694, 367] on link "View previous bills" at bounding box center [734, 370] width 104 height 14
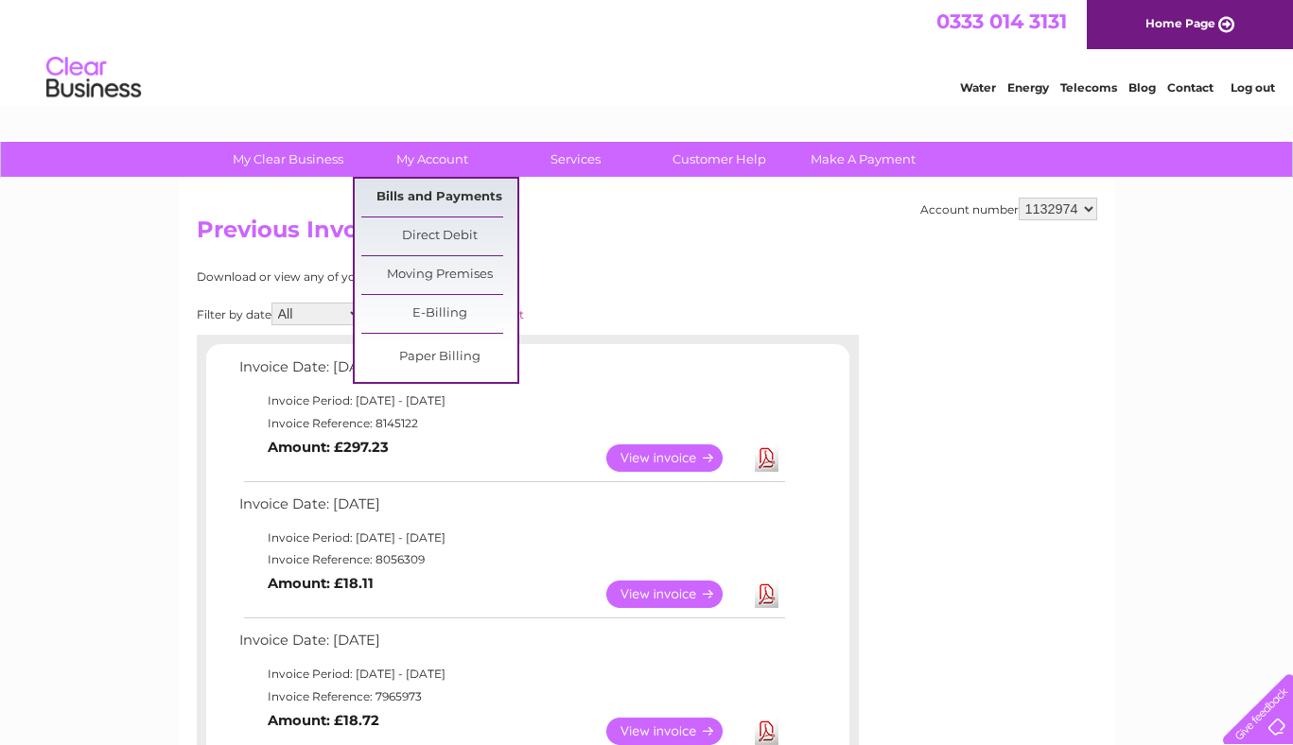
click at [465, 195] on link "Bills and Payments" at bounding box center [439, 198] width 156 height 38
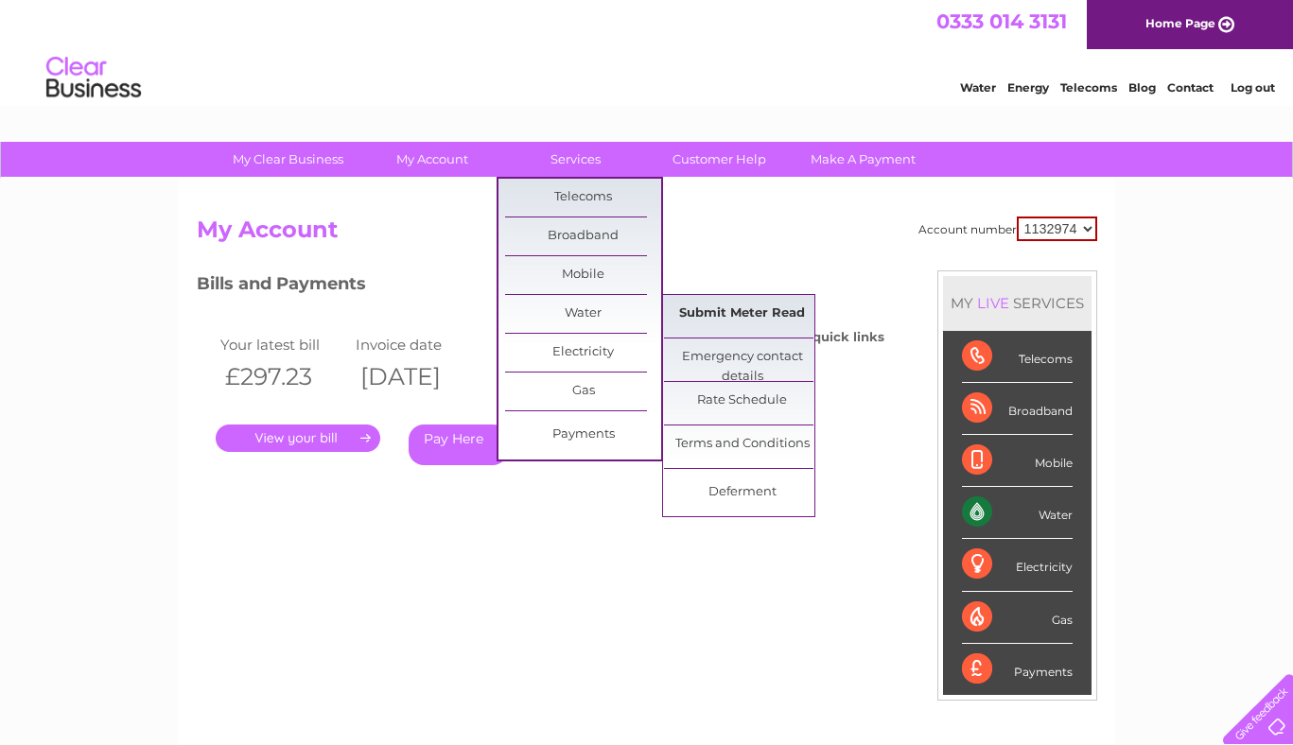
click at [748, 319] on link "Submit Meter Read" at bounding box center [742, 314] width 156 height 38
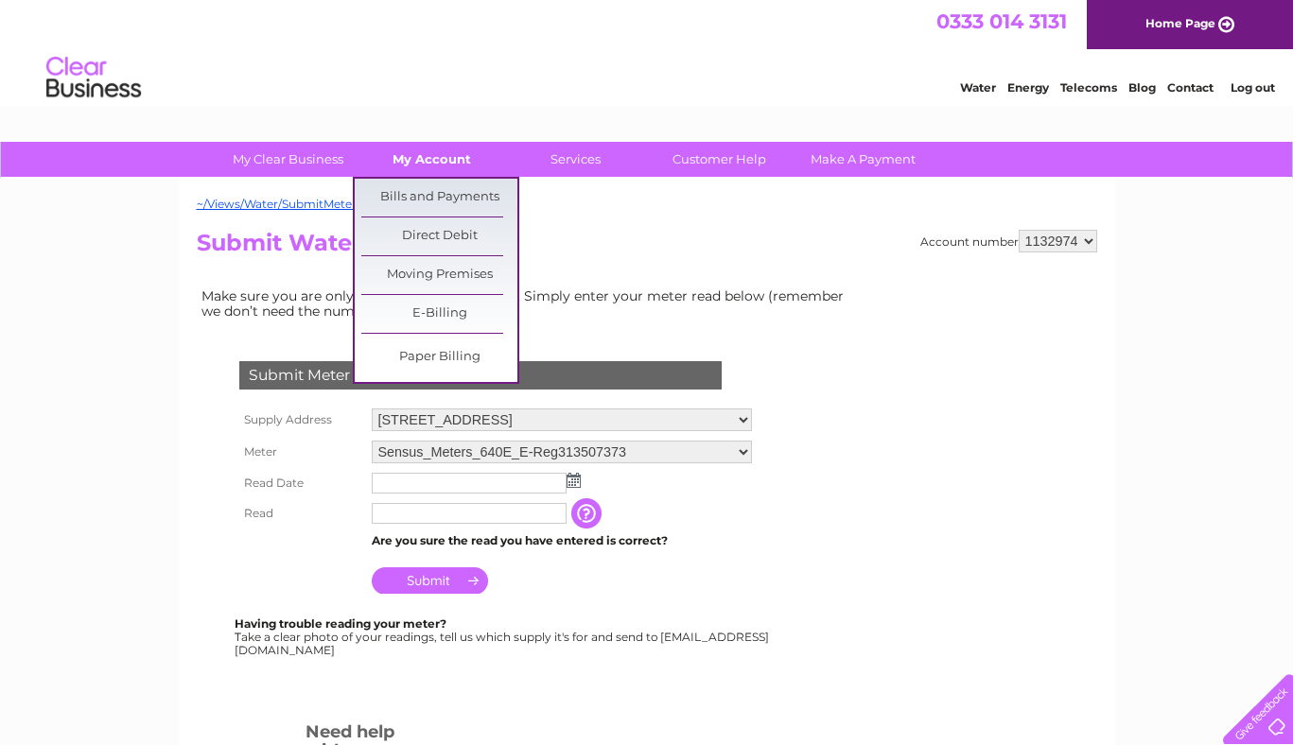
click at [419, 158] on link "My Account" at bounding box center [432, 159] width 156 height 35
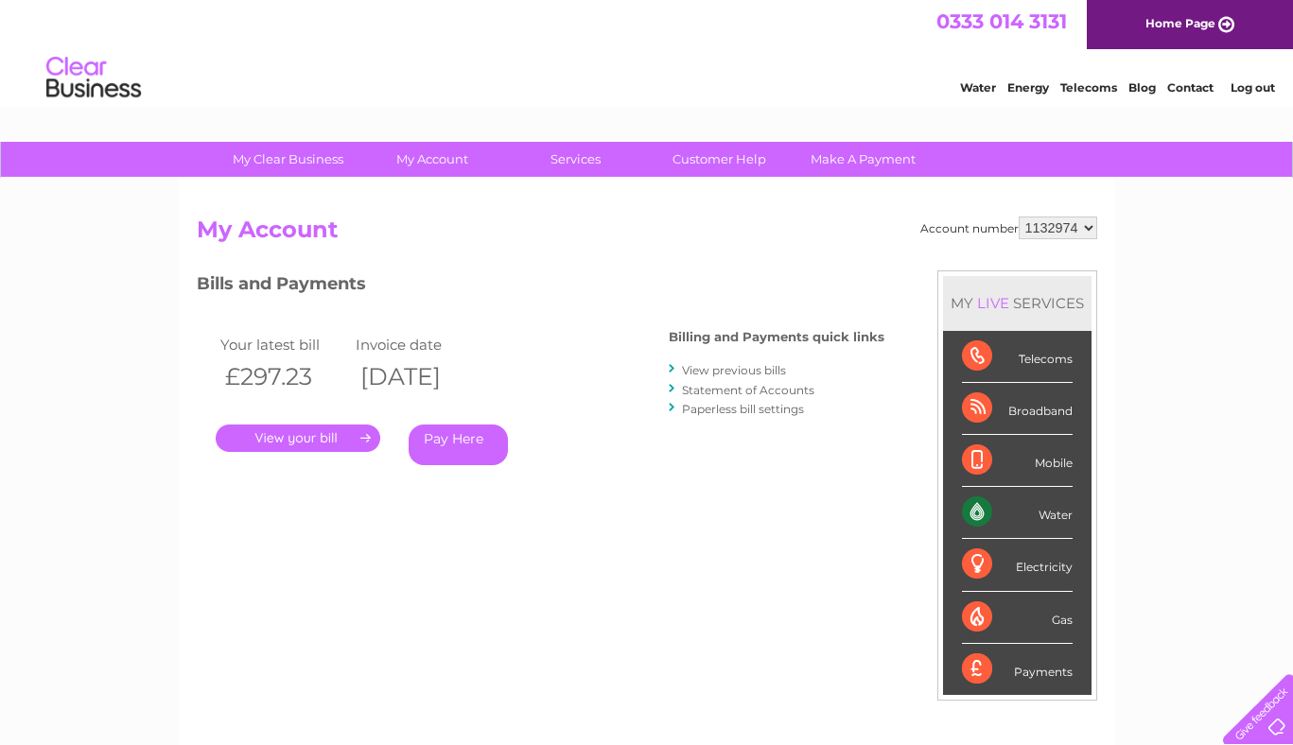
click at [722, 373] on link "View previous bills" at bounding box center [734, 370] width 104 height 14
